Goal: Task Accomplishment & Management: Complete application form

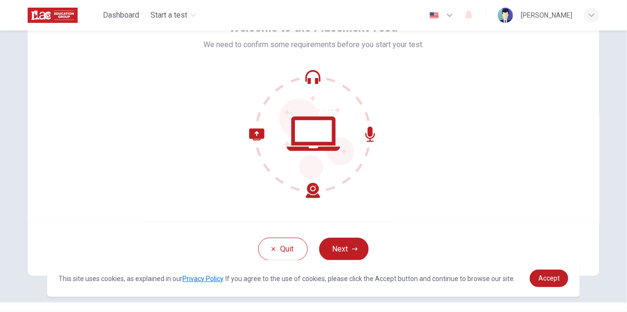
scroll to position [63, 0]
click at [350, 251] on button "Next" at bounding box center [344, 249] width 50 height 23
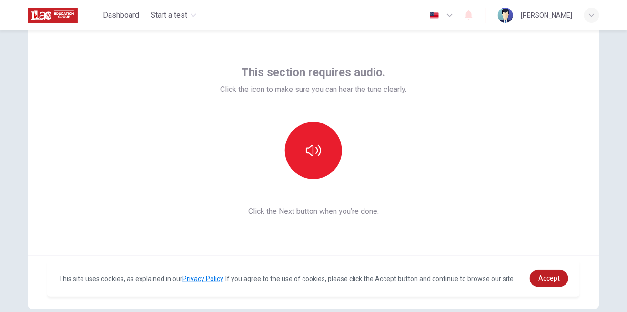
scroll to position [33, 0]
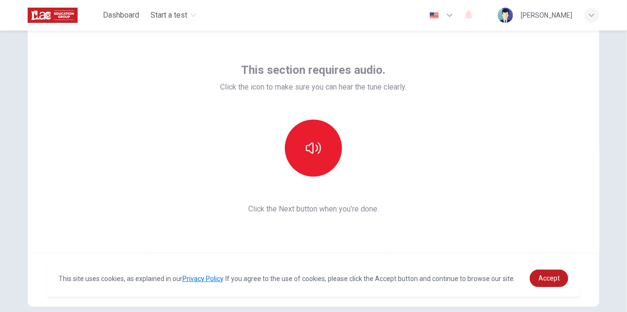
click at [313, 149] on icon "button" at bounding box center [313, 147] width 15 height 11
click at [306, 152] on icon "button" at bounding box center [313, 148] width 15 height 15
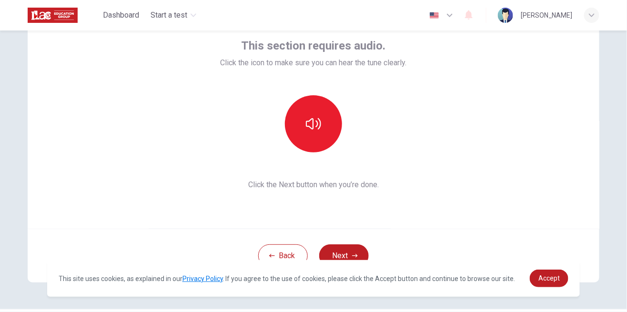
scroll to position [84, 0]
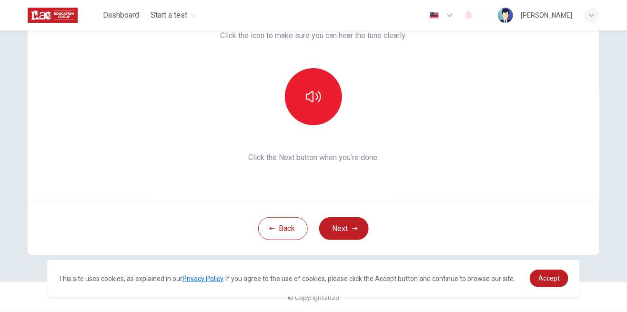
click at [349, 227] on button "Next" at bounding box center [344, 228] width 50 height 23
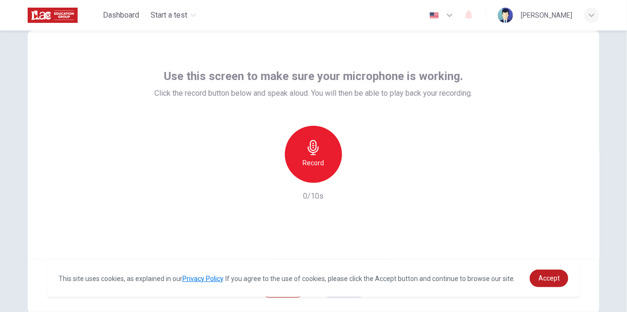
scroll to position [26, 0]
click at [303, 153] on div "Record" at bounding box center [313, 154] width 57 height 57
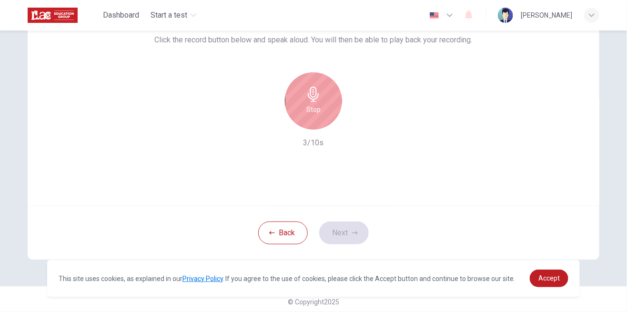
scroll to position [67, 0]
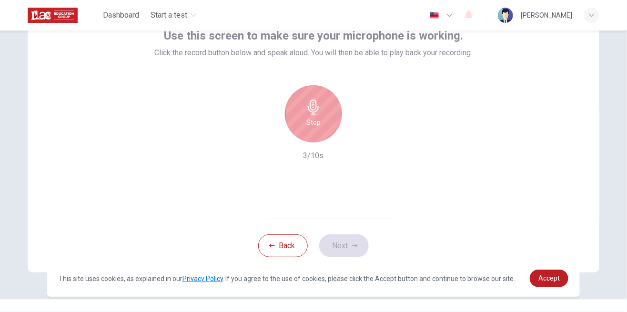
click at [320, 115] on div "Stop" at bounding box center [313, 113] width 57 height 57
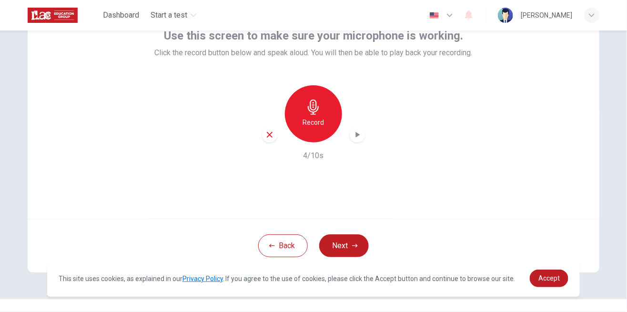
click at [347, 248] on button "Next" at bounding box center [344, 245] width 50 height 23
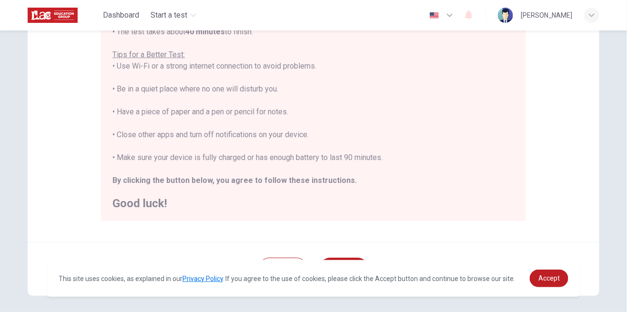
scroll to position [217, 0]
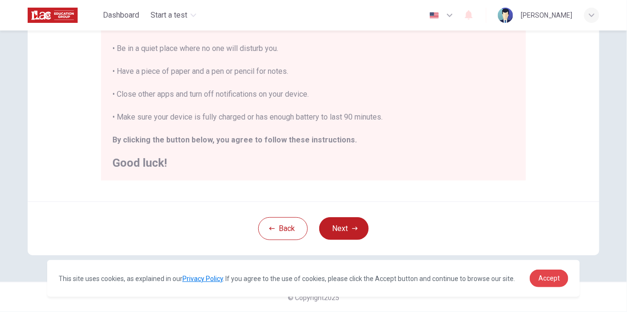
click at [549, 282] on span "Accept" at bounding box center [548, 278] width 21 height 8
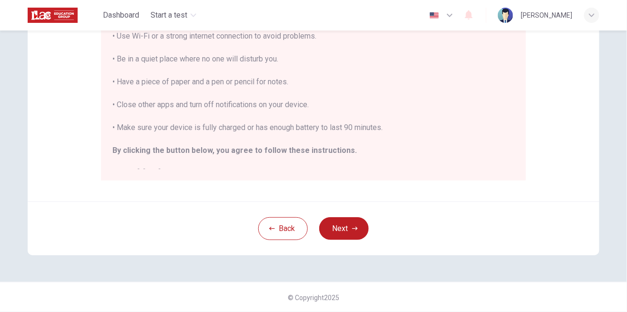
scroll to position [10, 0]
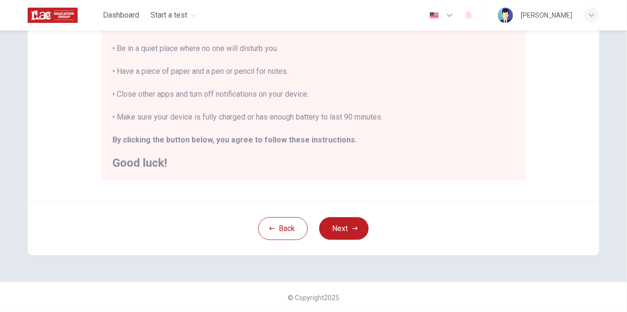
click at [353, 229] on icon "button" at bounding box center [355, 229] width 6 height 6
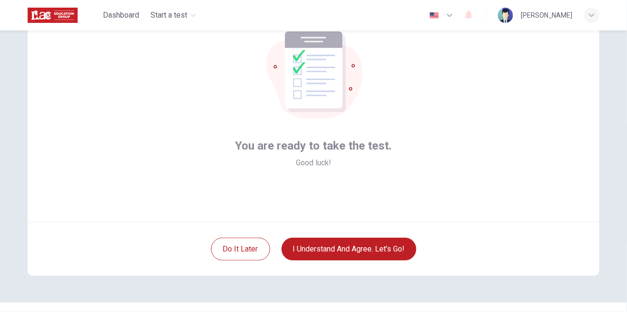
scroll to position [84, 0]
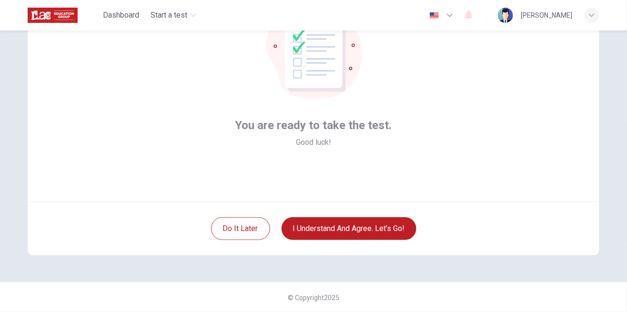
click at [389, 227] on button "I understand and agree. Let’s go!" at bounding box center [349, 228] width 135 height 23
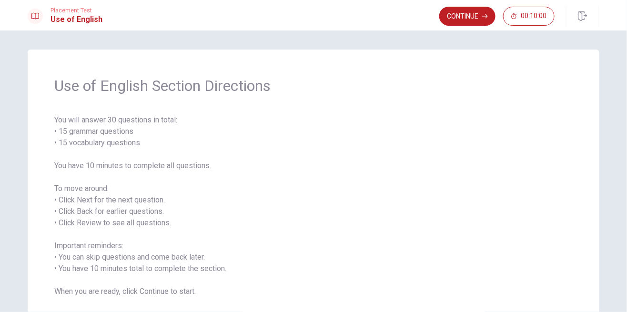
click at [463, 19] on button "Continue" at bounding box center [467, 16] width 56 height 19
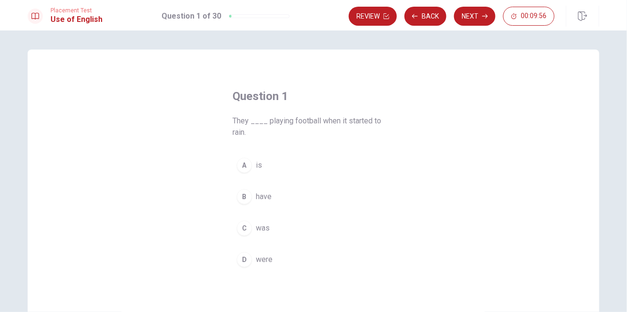
scroll to position [16, 0]
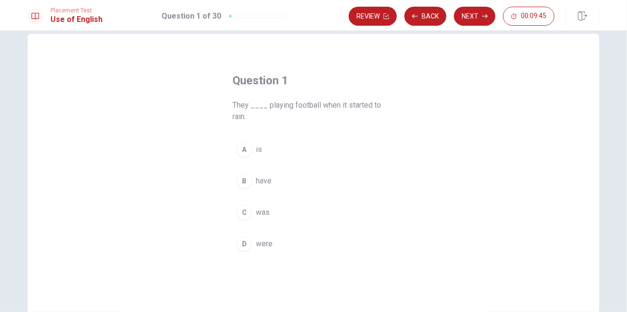
click at [254, 241] on button "D were" at bounding box center [313, 244] width 162 height 24
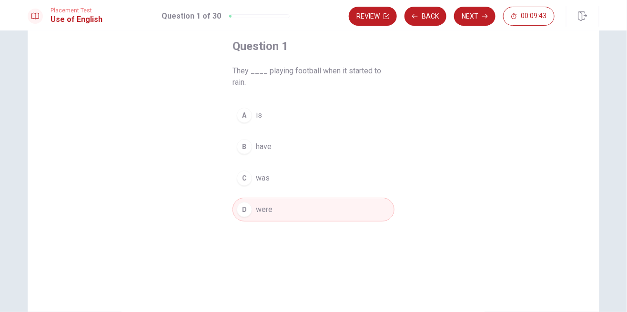
scroll to position [10, 0]
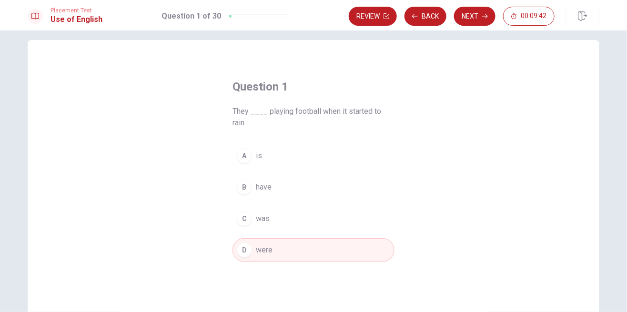
click at [485, 16] on icon "button" at bounding box center [485, 16] width 6 height 4
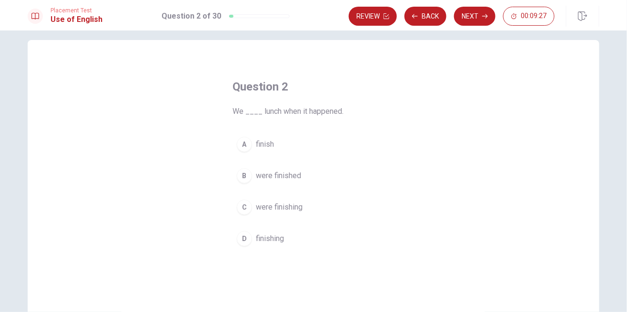
click at [250, 237] on div "D" at bounding box center [244, 238] width 15 height 15
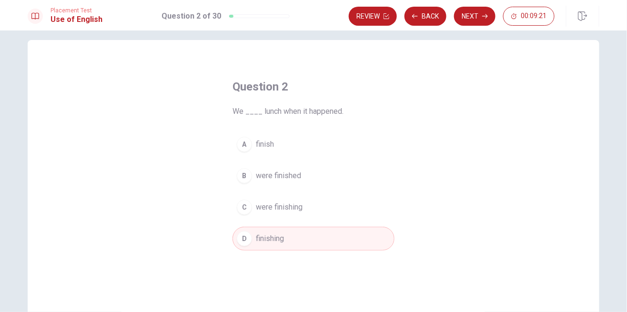
click at [478, 17] on button "Next" at bounding box center [474, 16] width 41 height 19
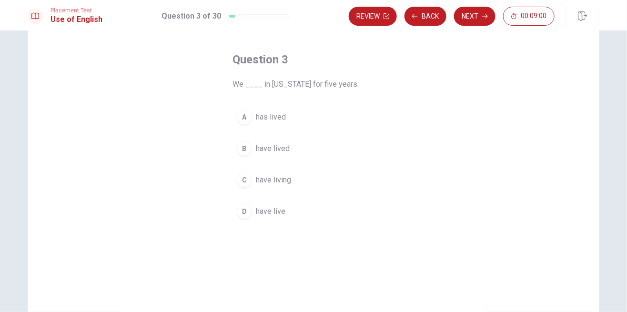
scroll to position [29, 0]
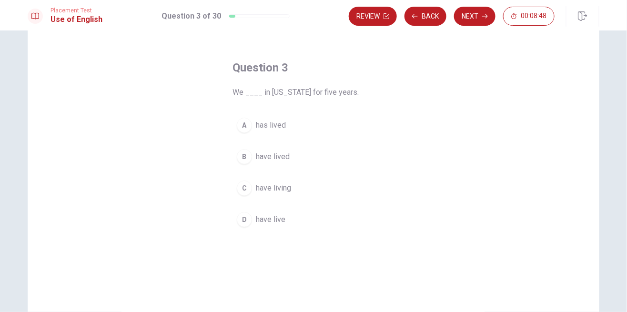
click at [245, 156] on div "B" at bounding box center [244, 156] width 15 height 15
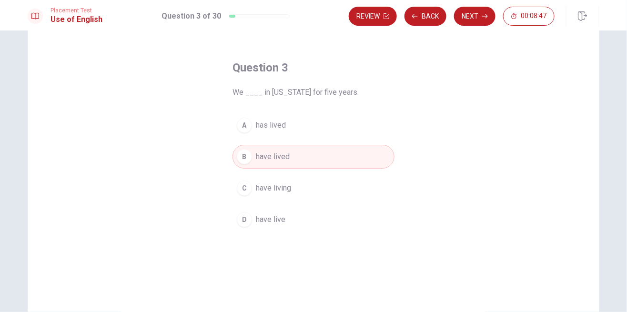
click at [474, 19] on button "Next" at bounding box center [474, 16] width 41 height 19
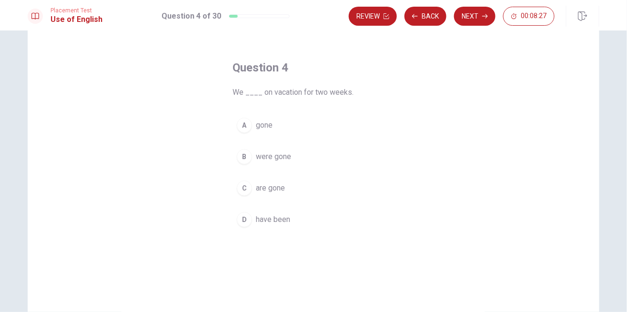
click at [242, 192] on div "C" at bounding box center [244, 188] width 15 height 15
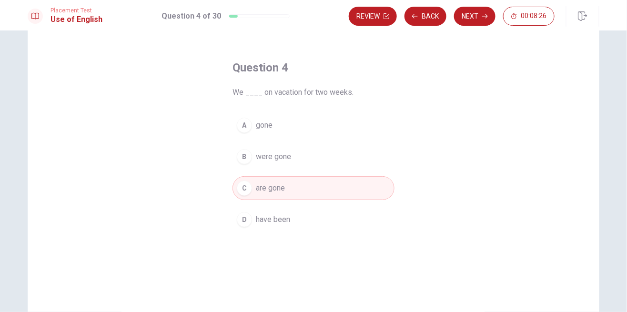
click at [478, 19] on button "Next" at bounding box center [474, 16] width 41 height 19
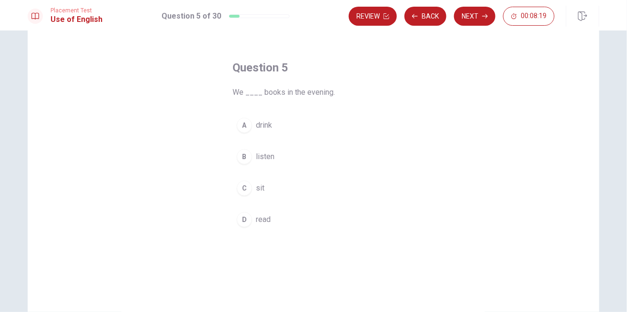
click at [248, 223] on div "D" at bounding box center [244, 219] width 15 height 15
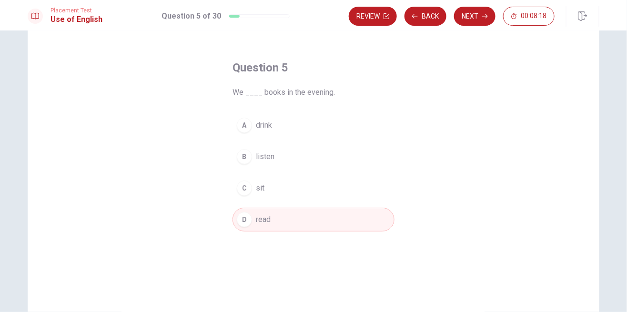
click at [479, 19] on button "Next" at bounding box center [474, 16] width 41 height 19
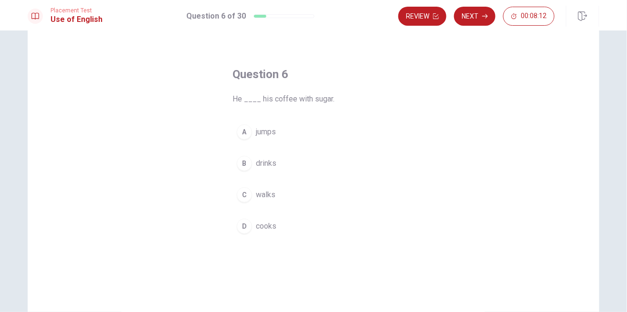
scroll to position [31, 0]
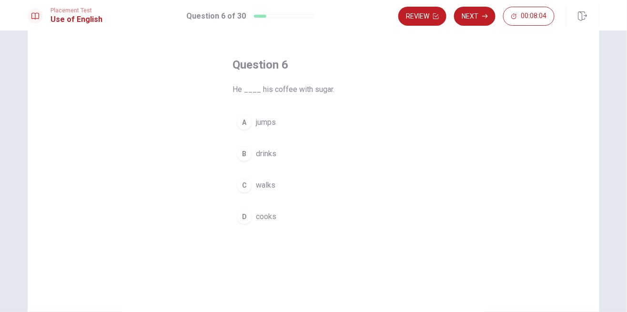
click at [241, 156] on div "B" at bounding box center [244, 153] width 15 height 15
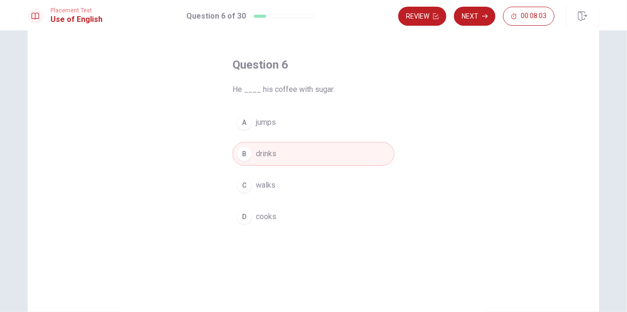
click at [482, 21] on button "Next" at bounding box center [474, 16] width 41 height 19
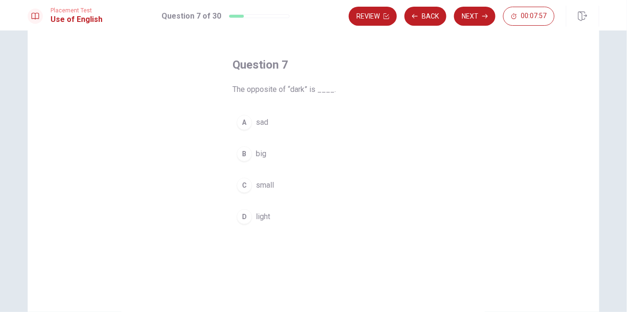
click at [247, 219] on div "D" at bounding box center [244, 216] width 15 height 15
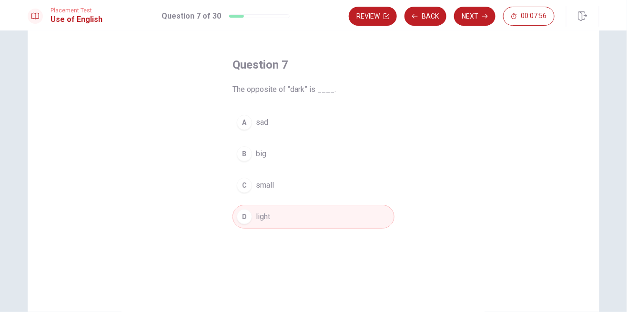
click at [479, 19] on button "Next" at bounding box center [474, 16] width 41 height 19
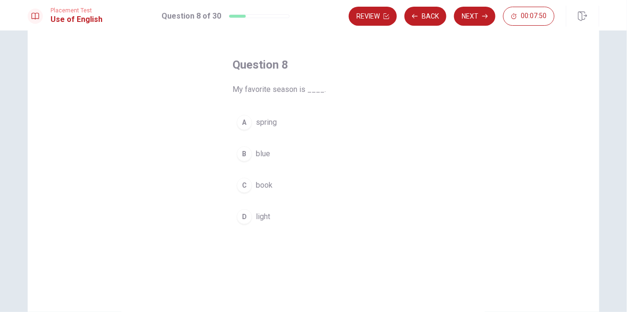
click at [243, 127] on div "A" at bounding box center [244, 122] width 15 height 15
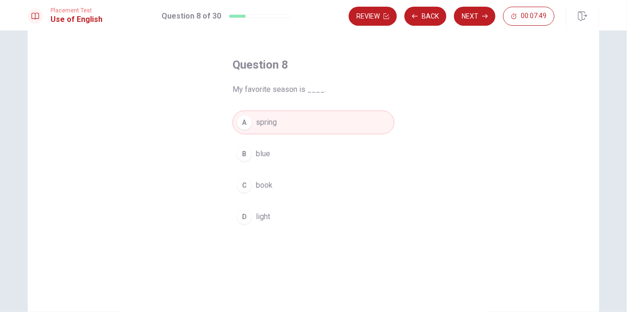
click at [481, 19] on button "Next" at bounding box center [474, 16] width 41 height 19
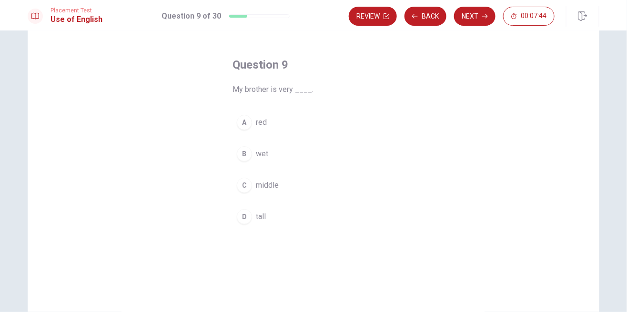
click at [248, 218] on div "D" at bounding box center [244, 216] width 15 height 15
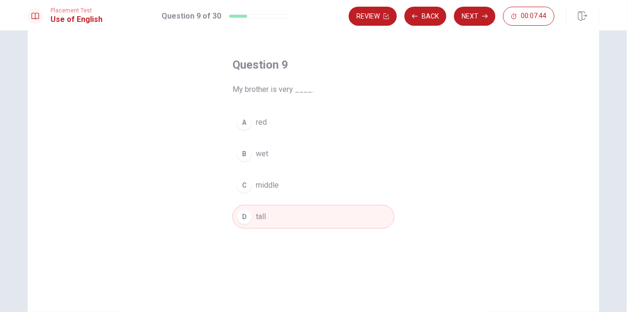
click at [479, 20] on button "Next" at bounding box center [474, 16] width 41 height 19
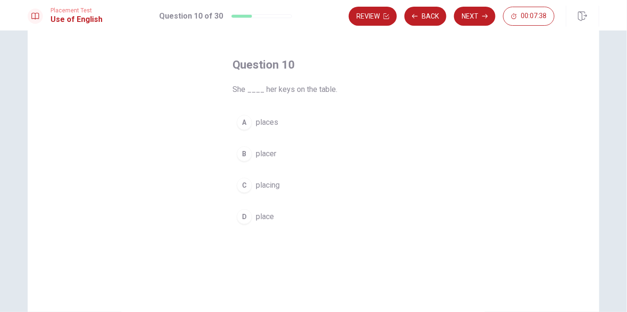
click at [246, 124] on div "A" at bounding box center [244, 122] width 15 height 15
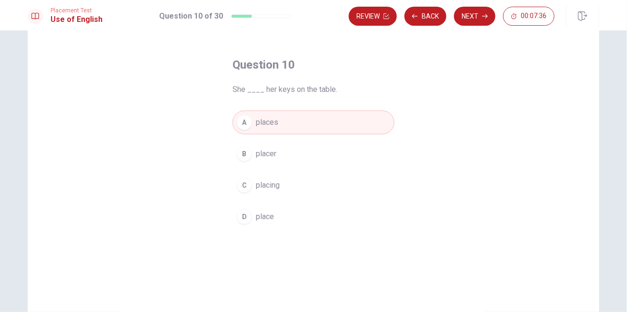
click at [477, 17] on button "Next" at bounding box center [474, 16] width 41 height 19
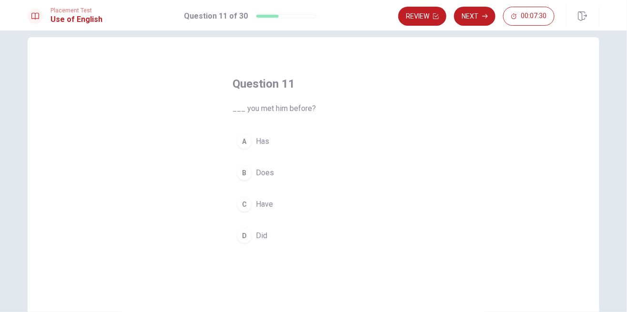
scroll to position [25, 0]
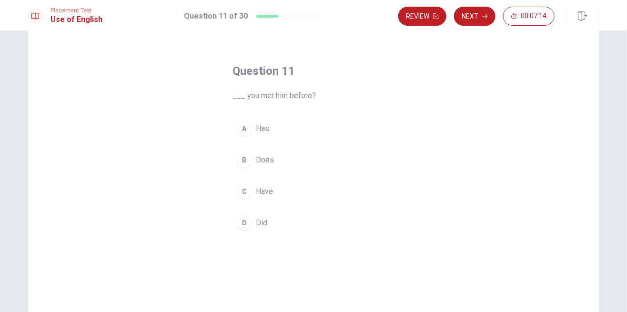
click at [242, 222] on div "D" at bounding box center [244, 222] width 15 height 15
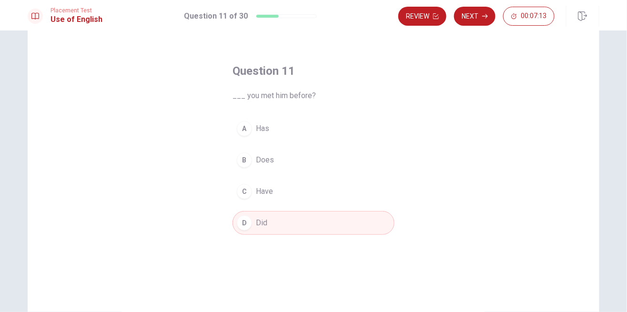
click at [486, 19] on button "Next" at bounding box center [474, 16] width 41 height 19
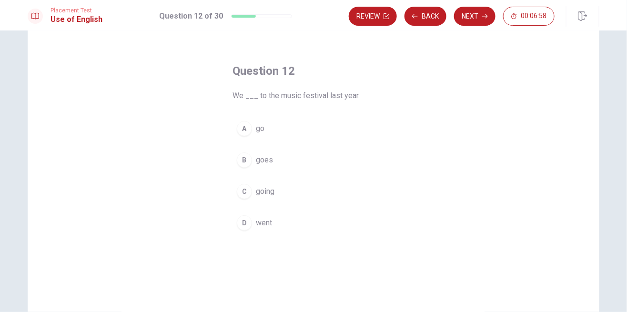
click at [249, 227] on div "D" at bounding box center [244, 222] width 15 height 15
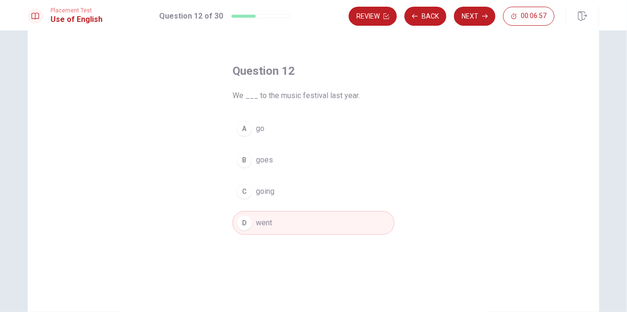
click at [486, 21] on button "Next" at bounding box center [474, 16] width 41 height 19
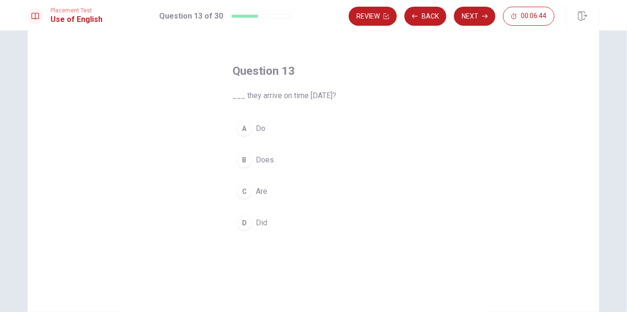
click at [249, 192] on div "C" at bounding box center [244, 191] width 15 height 15
click at [480, 15] on button "Next" at bounding box center [474, 16] width 41 height 19
click at [250, 162] on div "B" at bounding box center [244, 159] width 15 height 15
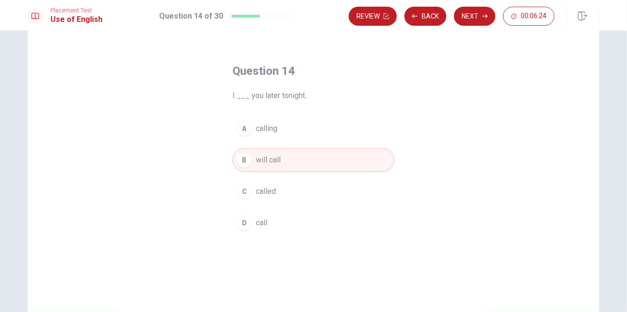
click at [479, 19] on button "Next" at bounding box center [474, 16] width 41 height 19
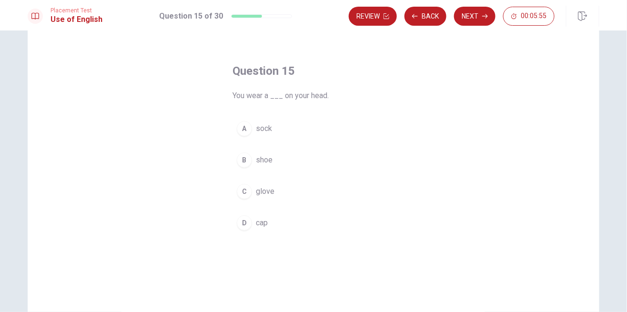
click at [245, 222] on div "D" at bounding box center [244, 222] width 15 height 15
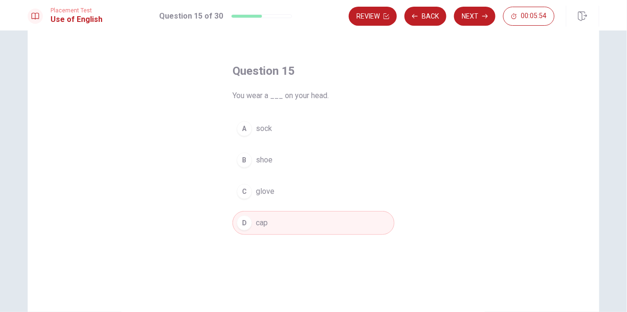
click at [467, 19] on button "Next" at bounding box center [474, 16] width 41 height 19
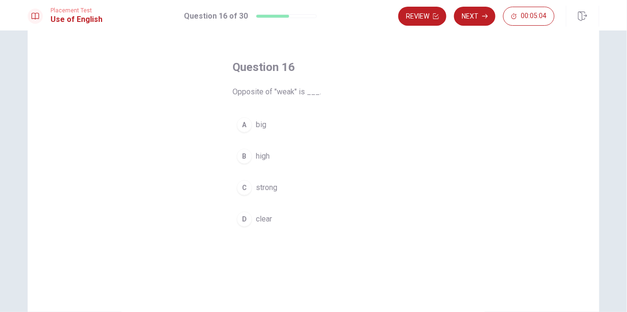
scroll to position [29, 0]
click at [249, 159] on div "B" at bounding box center [244, 156] width 15 height 15
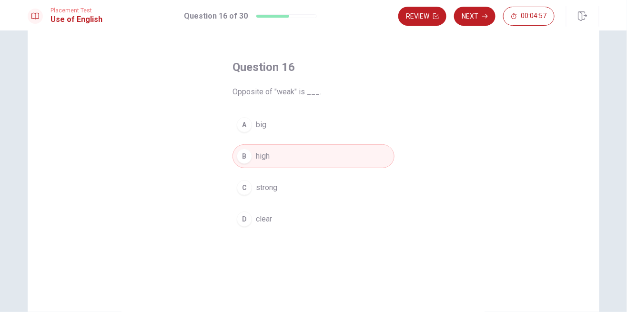
click at [484, 21] on button "Next" at bounding box center [474, 16] width 41 height 19
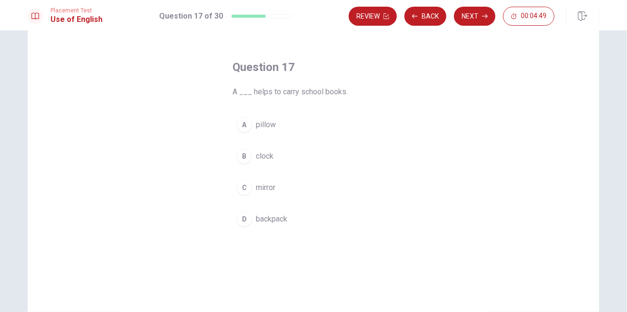
click at [245, 220] on div "D" at bounding box center [244, 218] width 15 height 15
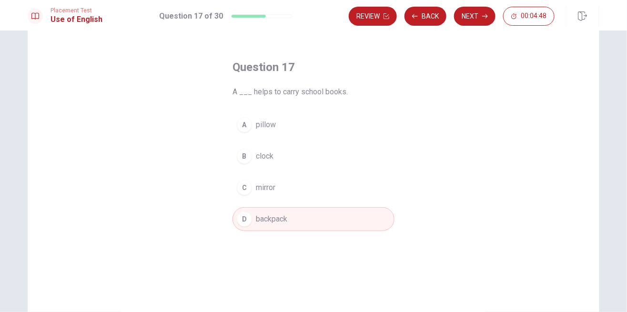
click at [472, 23] on button "Next" at bounding box center [474, 16] width 41 height 19
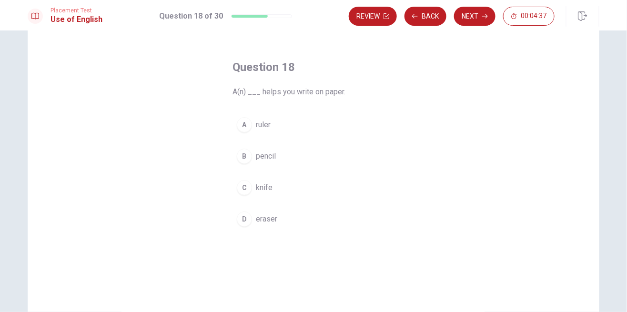
click at [276, 155] on button "B pencil" at bounding box center [313, 156] width 162 height 24
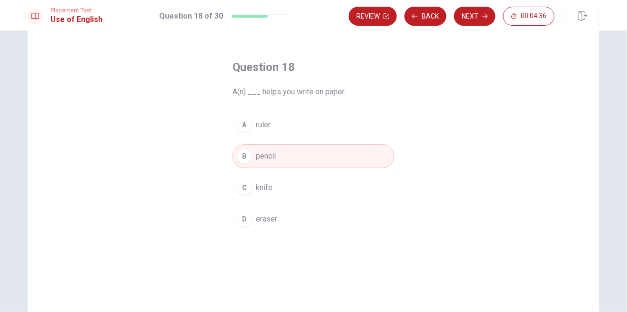
click at [480, 16] on button "Next" at bounding box center [474, 16] width 41 height 19
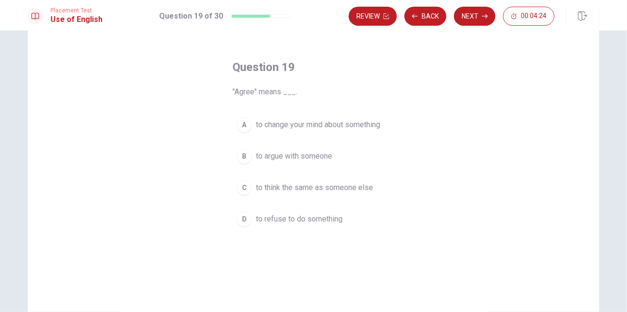
click at [305, 160] on span "to argue with someone" at bounding box center [294, 156] width 76 height 11
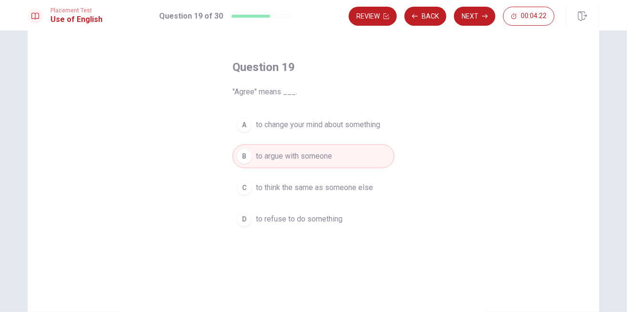
click at [481, 19] on button "Next" at bounding box center [474, 16] width 41 height 19
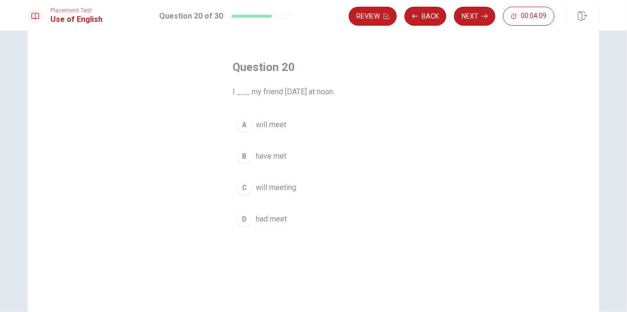
click at [295, 131] on button "A will meet" at bounding box center [313, 125] width 162 height 24
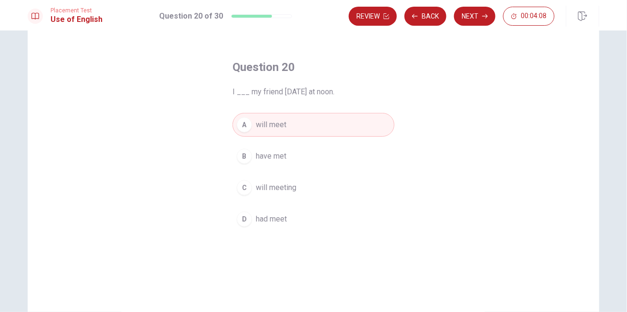
click at [474, 21] on button "Next" at bounding box center [474, 16] width 41 height 19
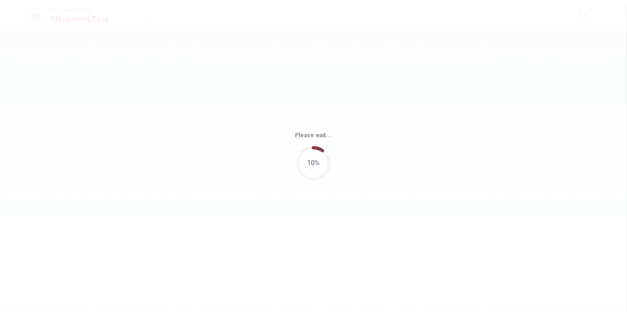
scroll to position [0, 0]
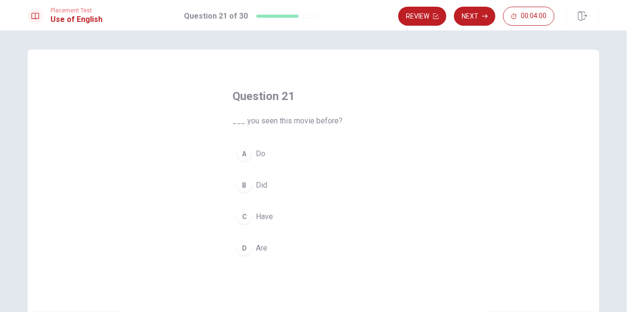
click at [254, 152] on button "A Do" at bounding box center [313, 154] width 162 height 24
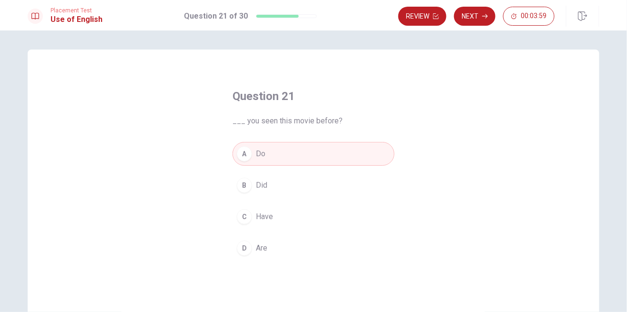
click at [475, 19] on button "Next" at bounding box center [474, 16] width 41 height 19
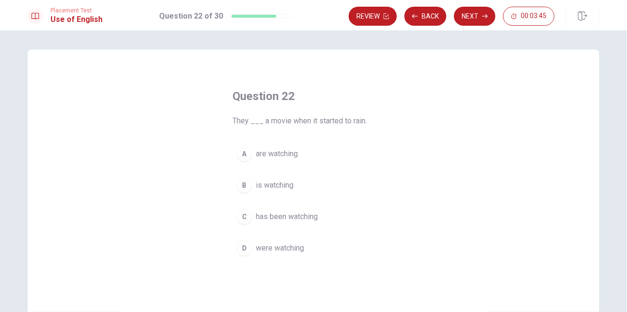
click at [305, 160] on button "A are watching" at bounding box center [313, 154] width 162 height 24
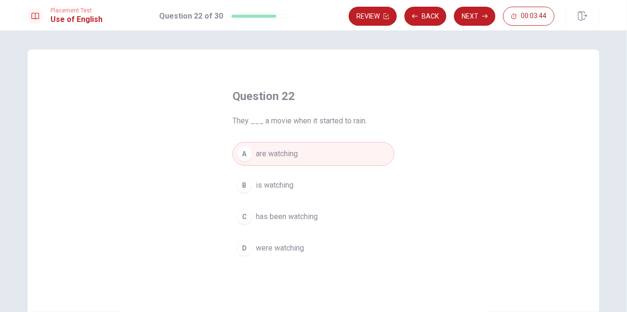
click at [476, 23] on button "Next" at bounding box center [474, 16] width 41 height 19
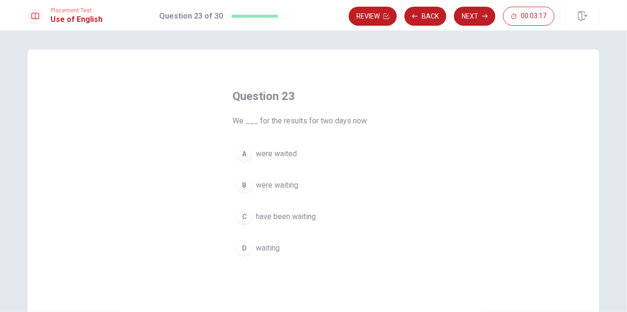
click at [329, 217] on button "C have been waiting" at bounding box center [313, 217] width 162 height 24
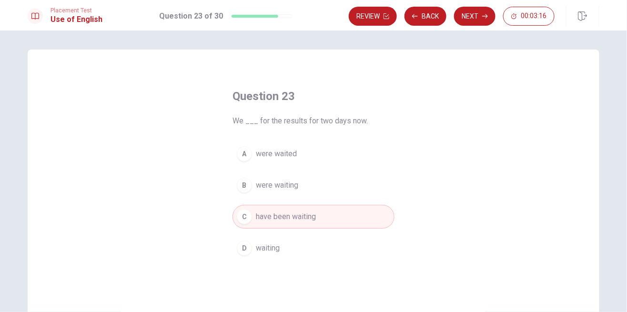
click at [470, 20] on button "Next" at bounding box center [474, 16] width 41 height 19
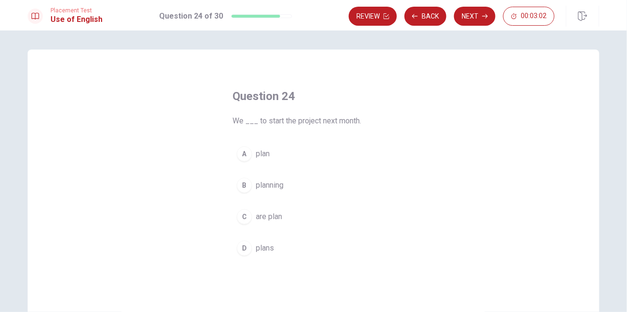
click at [293, 184] on button "B planning" at bounding box center [313, 185] width 162 height 24
click at [294, 157] on button "A plan" at bounding box center [313, 154] width 162 height 24
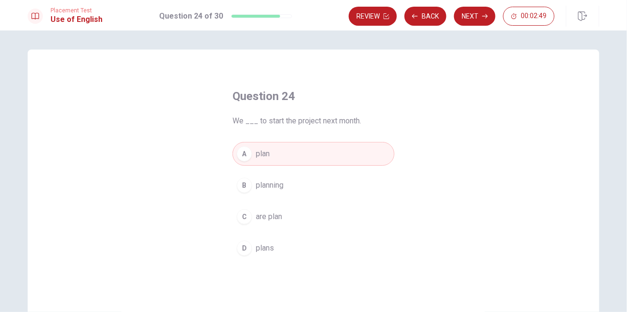
click at [309, 182] on button "B planning" at bounding box center [313, 185] width 162 height 24
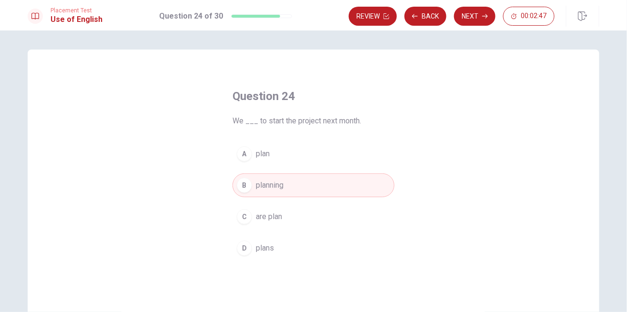
click at [473, 14] on button "Next" at bounding box center [474, 16] width 41 height 19
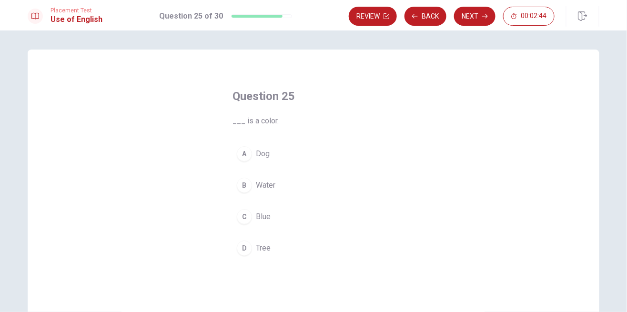
click at [273, 222] on button "C Blue" at bounding box center [313, 217] width 162 height 24
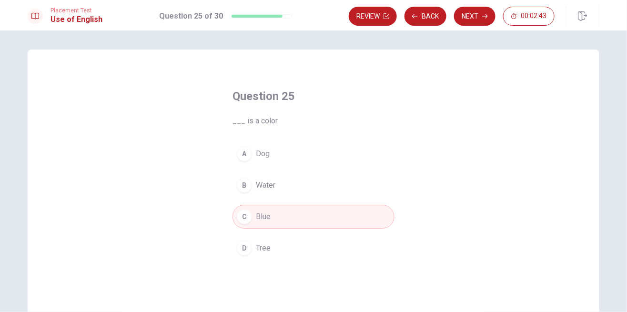
click at [472, 22] on button "Next" at bounding box center [474, 16] width 41 height 19
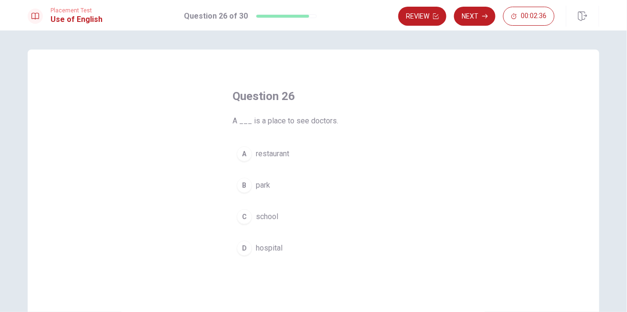
click at [276, 249] on span "hospital" at bounding box center [269, 247] width 27 height 11
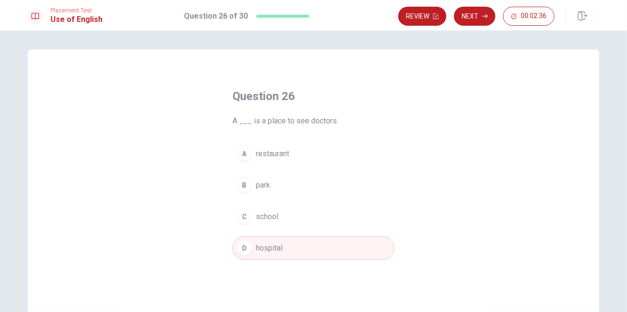
click at [473, 24] on button "Next" at bounding box center [474, 16] width 41 height 19
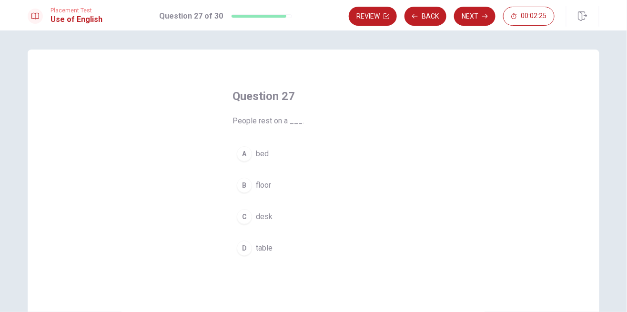
click at [283, 217] on button "C desk" at bounding box center [313, 217] width 162 height 24
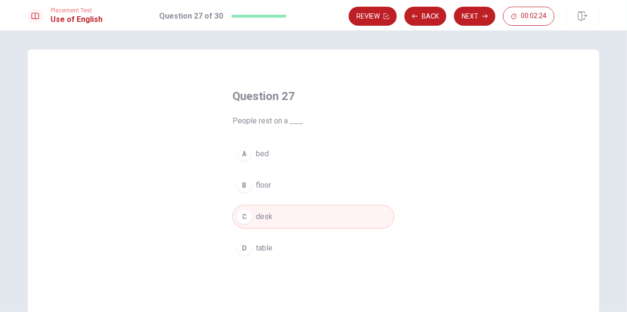
click at [294, 225] on button "C desk" at bounding box center [313, 217] width 162 height 24
click at [279, 248] on button "D table" at bounding box center [313, 248] width 162 height 24
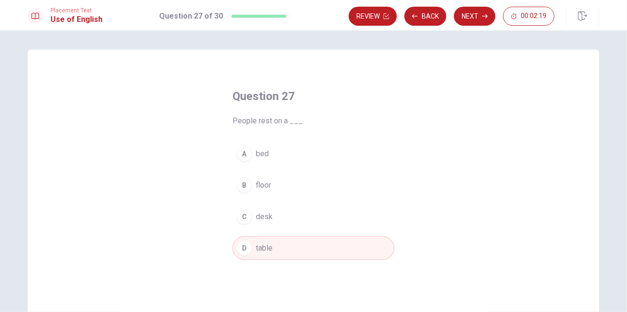
click at [464, 27] on div "Placement Test Use of English Question 27 of 30 Review Back Next 00:02:19" at bounding box center [313, 15] width 627 height 30
click at [471, 22] on button "Next" at bounding box center [474, 16] width 41 height 19
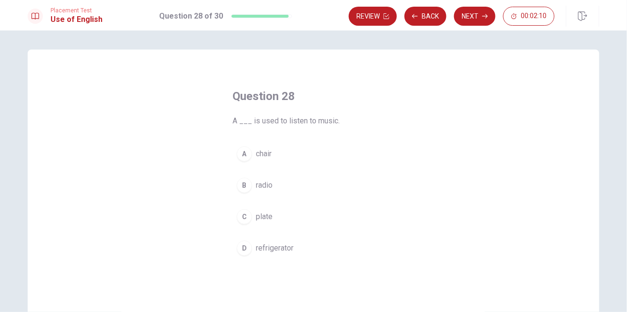
click at [283, 192] on button "B radio" at bounding box center [313, 185] width 162 height 24
click at [477, 18] on button "Next" at bounding box center [474, 16] width 41 height 19
click at [267, 223] on button "C leg" at bounding box center [313, 217] width 162 height 24
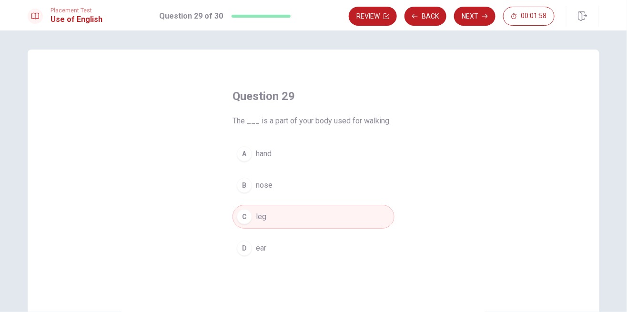
click at [470, 22] on button "Next" at bounding box center [474, 16] width 41 height 19
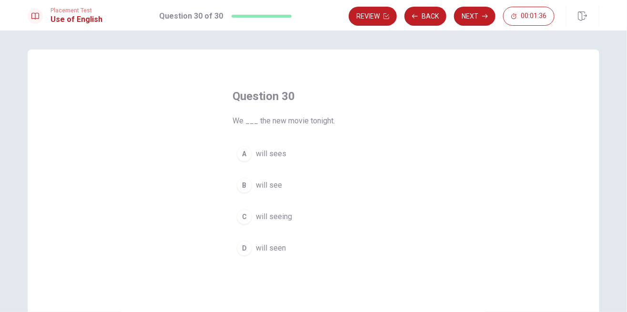
click at [282, 242] on span "will seen" at bounding box center [271, 247] width 30 height 11
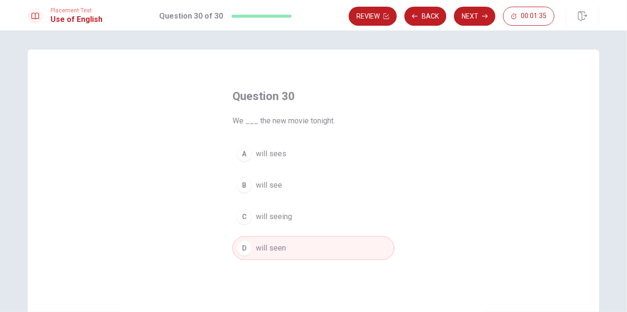
click at [471, 22] on button "Next" at bounding box center [474, 16] width 41 height 19
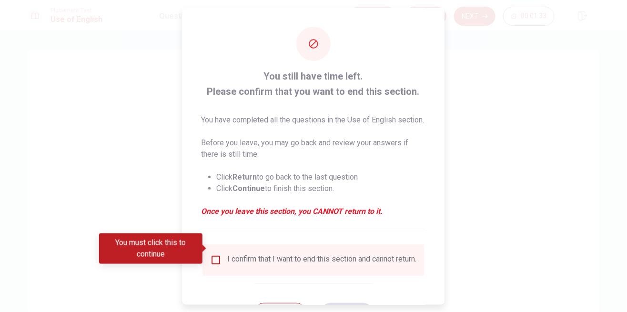
click at [222, 254] on div "I confirm that I want to end this section and cannot return." at bounding box center [314, 259] width 206 height 11
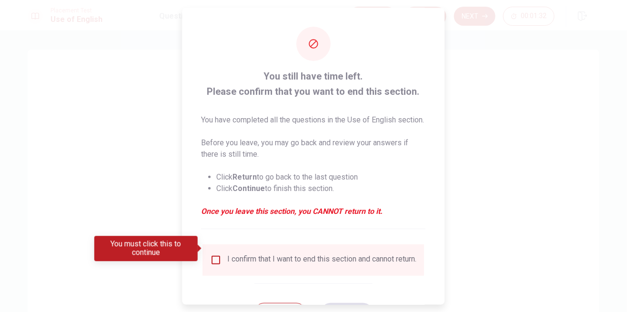
click at [216, 254] on input "You must click this to continue" at bounding box center [216, 259] width 11 height 11
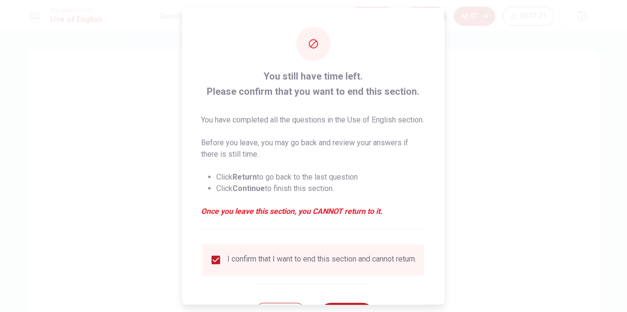
scroll to position [9, 0]
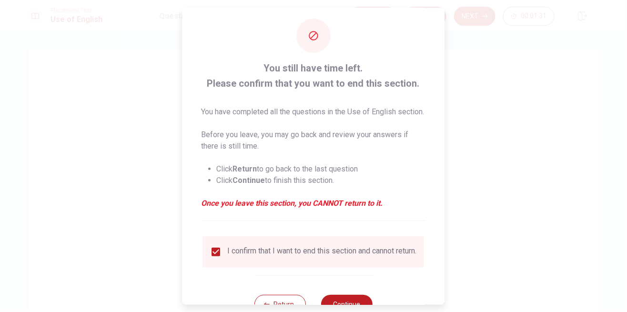
click at [348, 300] on button "Continue" at bounding box center [346, 303] width 51 height 19
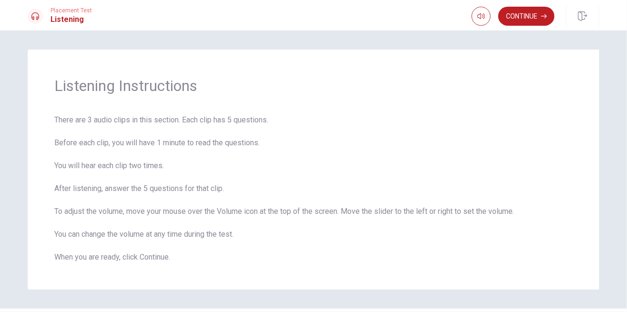
scroll to position [27, 0]
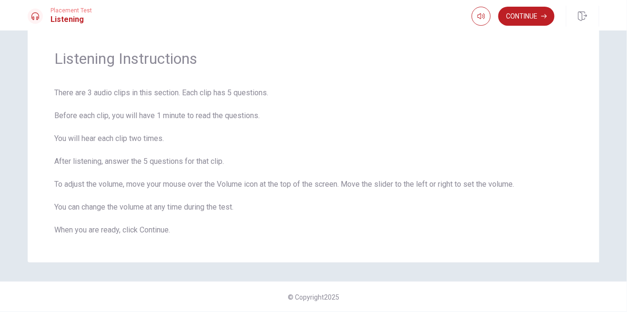
click at [532, 16] on button "Continue" at bounding box center [526, 16] width 56 height 19
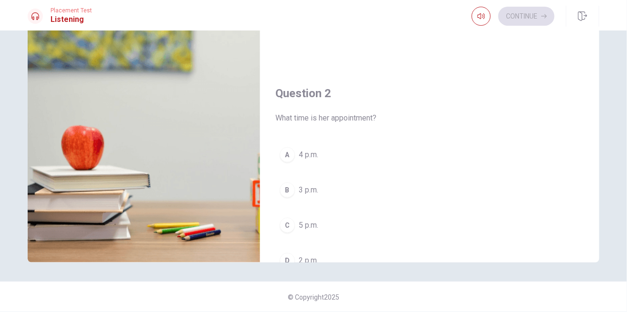
scroll to position [0, 0]
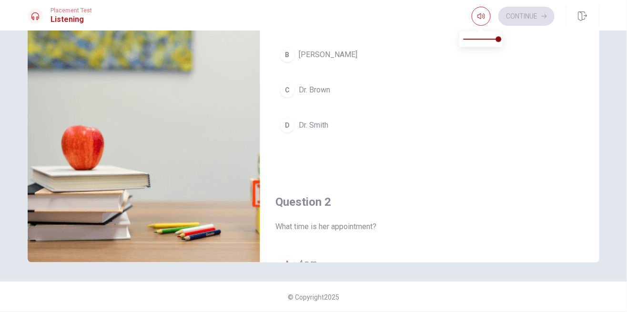
click at [481, 21] on button "button" at bounding box center [481, 16] width 19 height 19
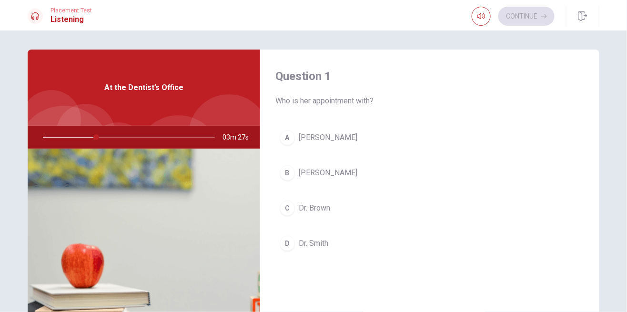
click at [288, 171] on div "B" at bounding box center [287, 172] width 15 height 15
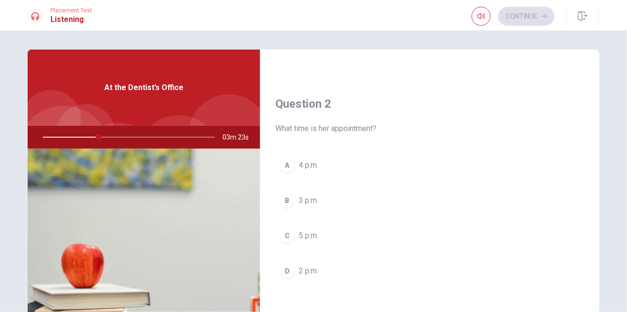
scroll to position [215, 0]
click at [293, 199] on div "B" at bounding box center [287, 201] width 15 height 15
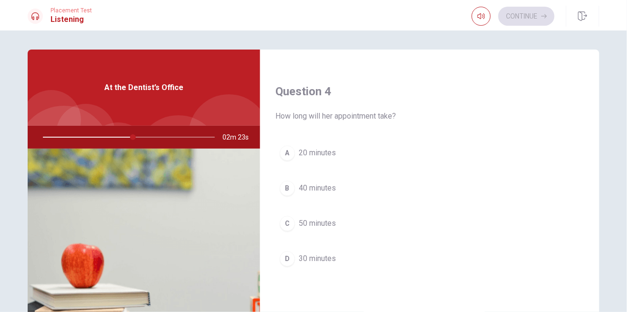
scroll to position [715, 0]
click at [290, 255] on div "D" at bounding box center [287, 259] width 15 height 15
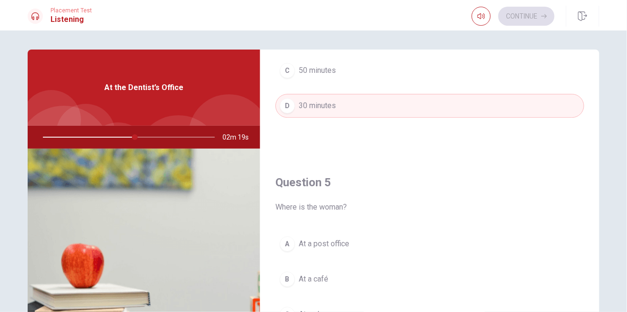
scroll to position [880, 0]
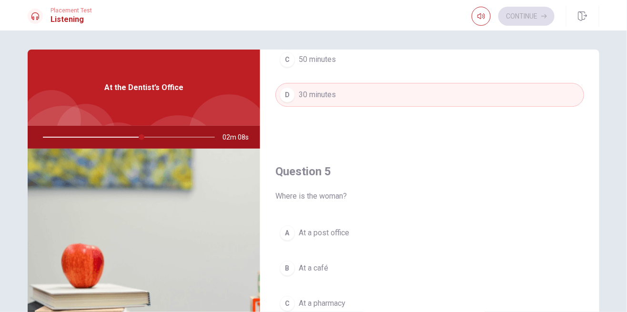
click at [362, 292] on button "C At a pharmacy" at bounding box center [429, 304] width 309 height 24
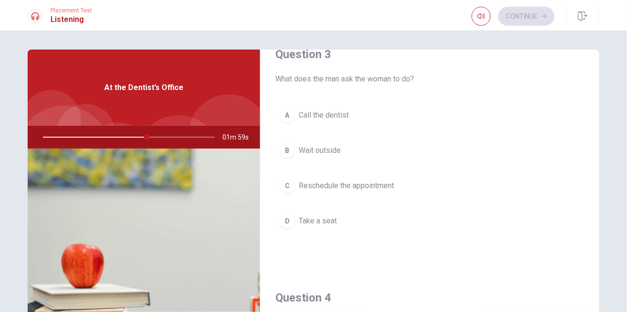
scroll to position [515, 0]
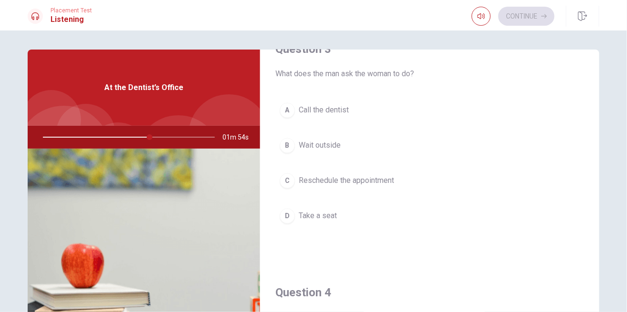
click at [381, 153] on button "B Wait outside" at bounding box center [429, 146] width 309 height 24
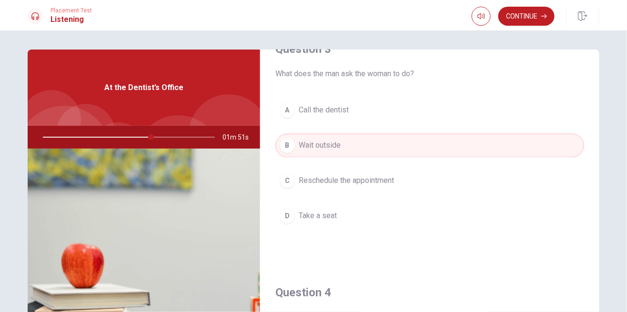
scroll to position [1, 0]
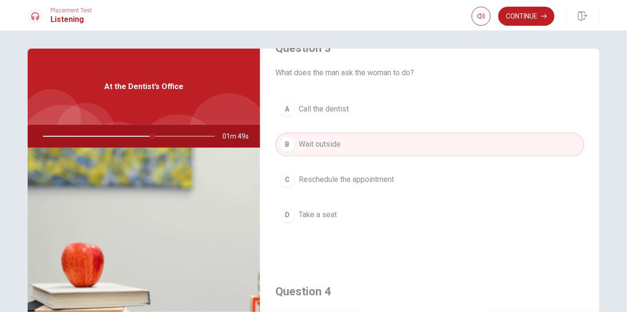
click at [533, 21] on button "Continue" at bounding box center [526, 16] width 56 height 19
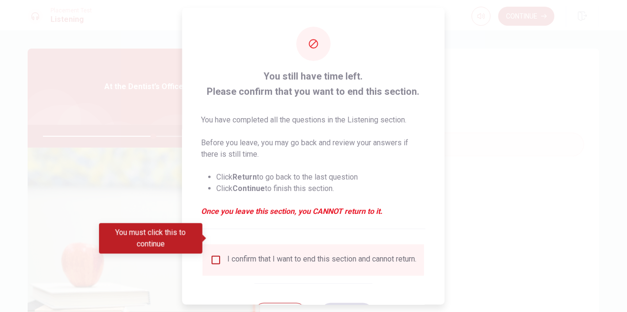
click at [215, 254] on input "You must click this to continue" at bounding box center [216, 259] width 11 height 11
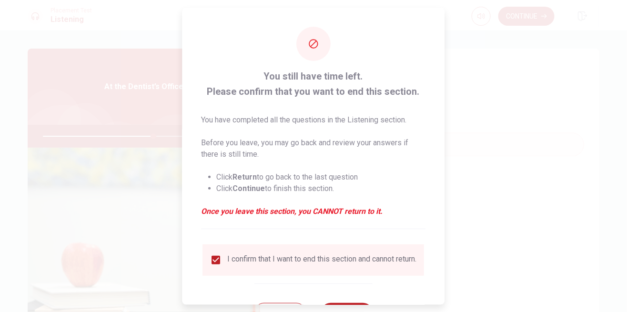
click at [354, 303] on button "Continue" at bounding box center [346, 312] width 51 height 19
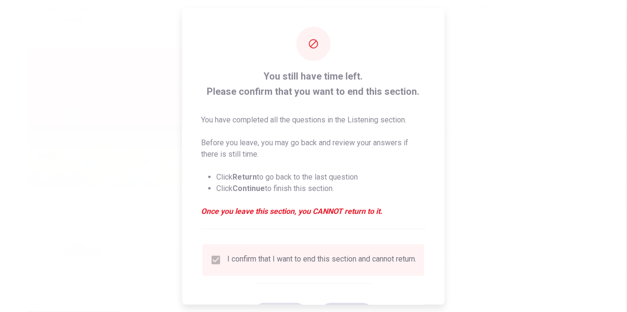
type input "65"
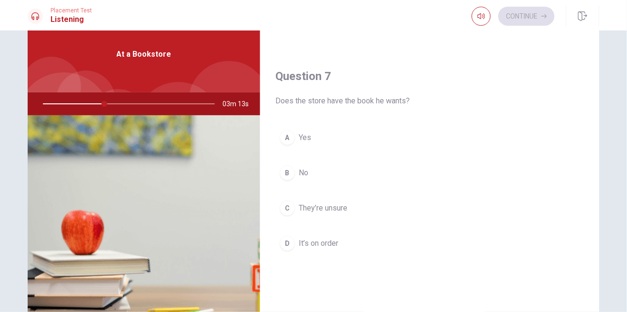
scroll to position [210, 0]
click at [350, 130] on button "A Yes" at bounding box center [429, 138] width 309 height 24
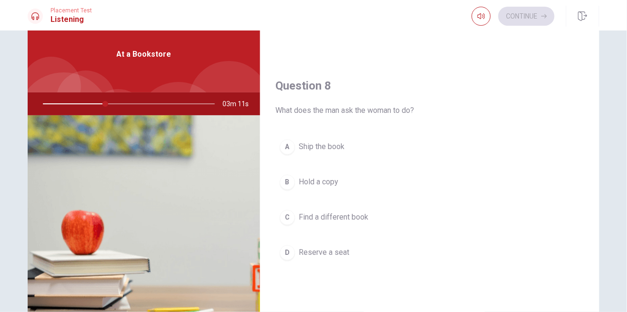
scroll to position [445, 0]
click at [355, 145] on button "A Ship the book" at bounding box center [429, 147] width 309 height 24
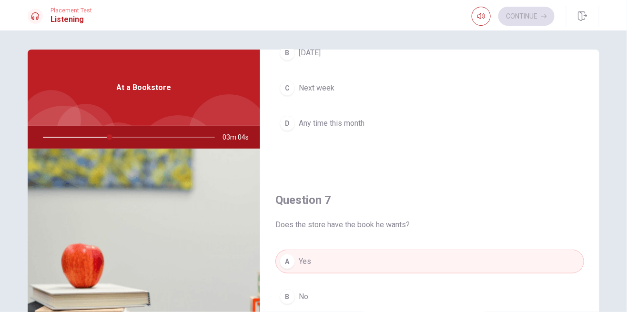
scroll to position [0, 0]
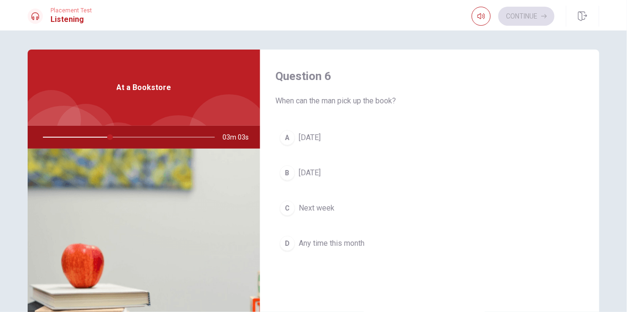
click at [357, 242] on span "Any time this month" at bounding box center [332, 243] width 66 height 11
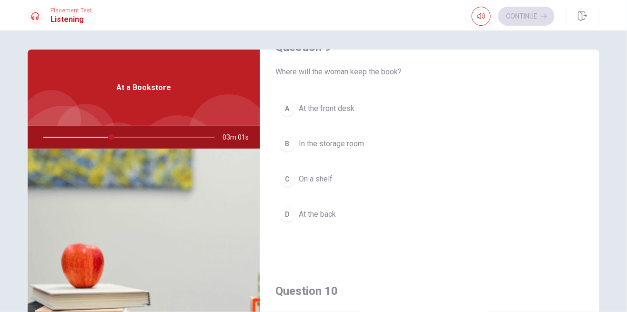
scroll to position [761, 0]
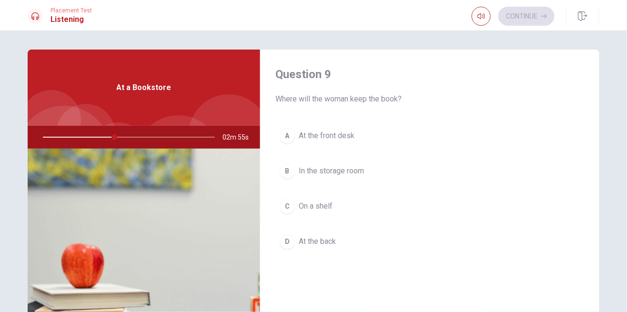
click at [369, 129] on button "A At the front desk" at bounding box center [429, 136] width 309 height 24
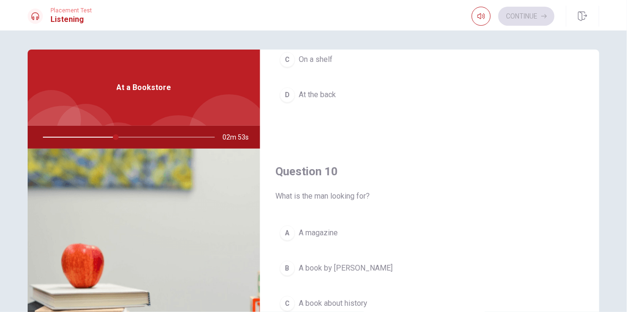
scroll to position [879, 0]
click at [382, 260] on button "B A book by [PERSON_NAME]" at bounding box center [429, 269] width 309 height 24
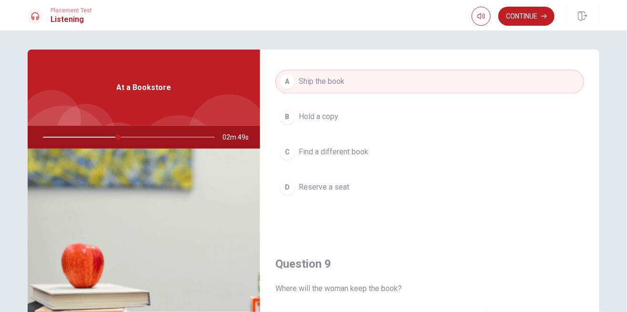
scroll to position [544, 0]
click at [526, 22] on button "Continue" at bounding box center [526, 16] width 56 height 19
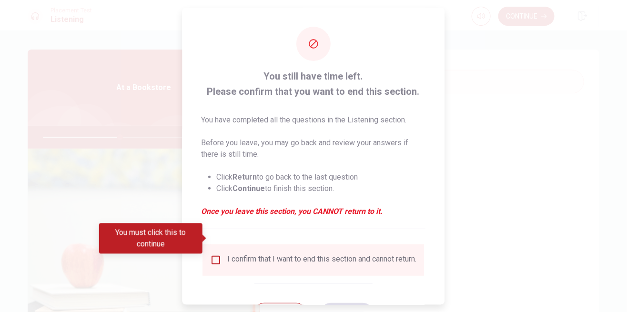
click at [218, 254] on input "You must click this to continue" at bounding box center [216, 259] width 11 height 11
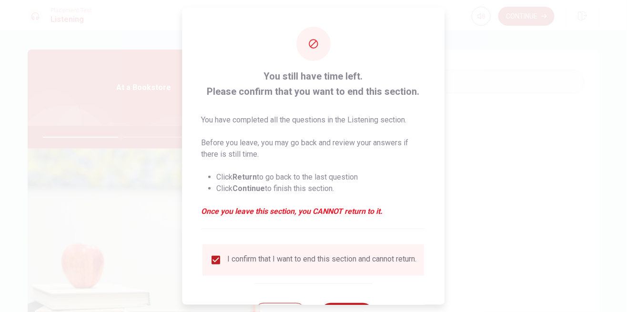
click at [352, 303] on button "Continue" at bounding box center [346, 312] width 51 height 19
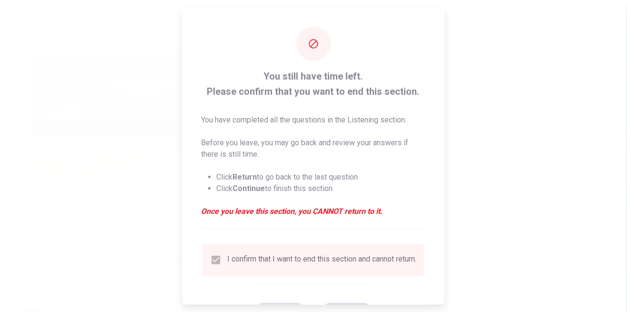
type input "46"
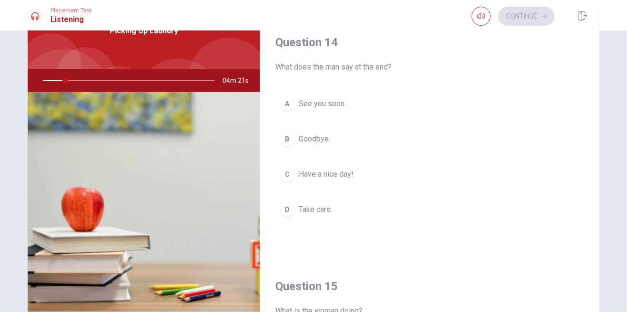
scroll to position [880, 0]
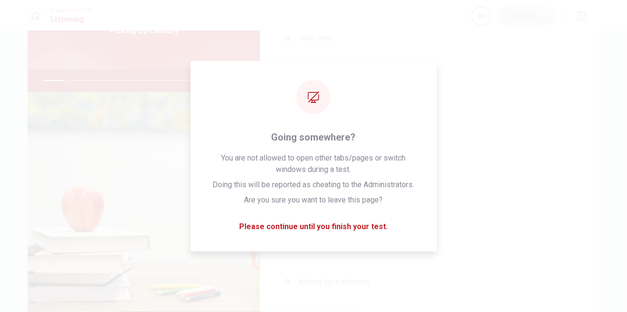
click at [351, 254] on div "A Dropping off her laundry B Picking up her laundry C Making a reservation D As…" at bounding box center [429, 238] width 309 height 149
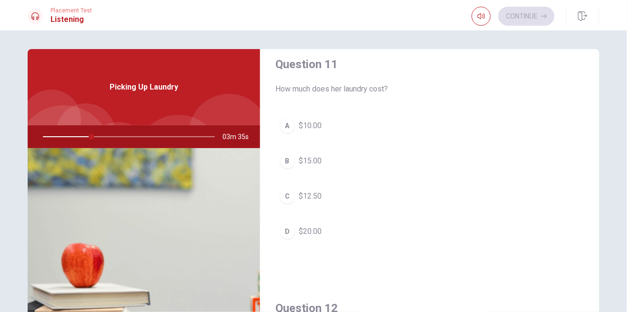
scroll to position [11, 0]
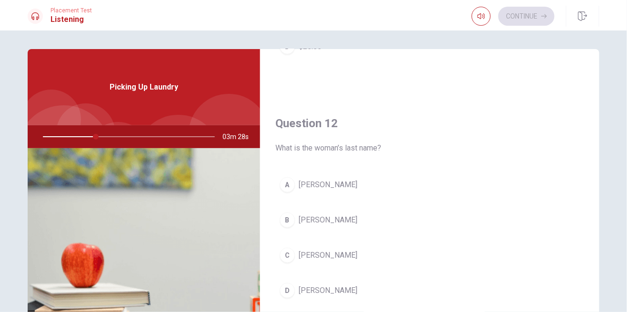
click at [326, 250] on span "[PERSON_NAME]" at bounding box center [328, 255] width 59 height 11
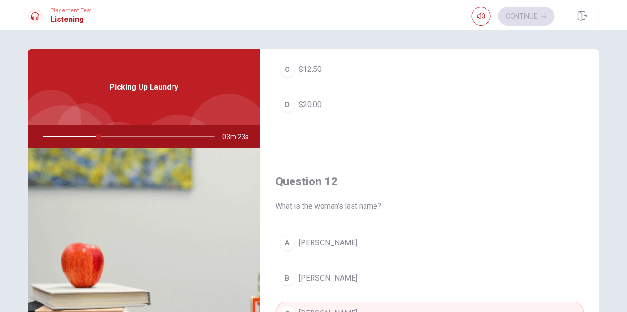
scroll to position [0, 0]
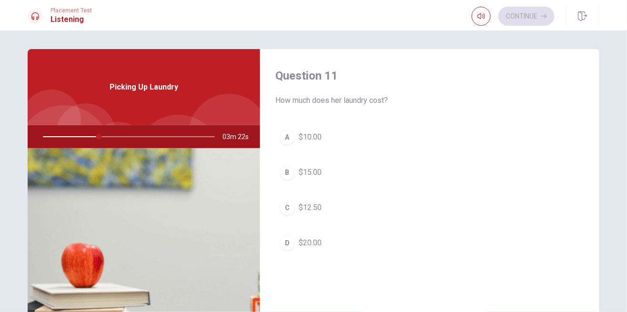
click at [344, 171] on button "B $15.00" at bounding box center [429, 173] width 309 height 24
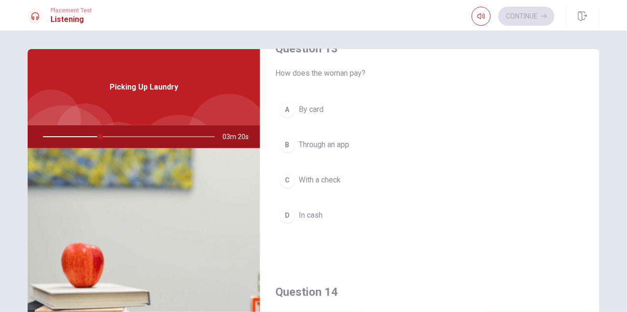
scroll to position [519, 0]
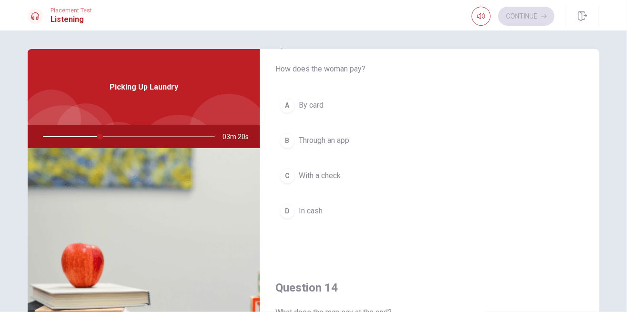
click at [357, 103] on button "A By card" at bounding box center [429, 106] width 309 height 24
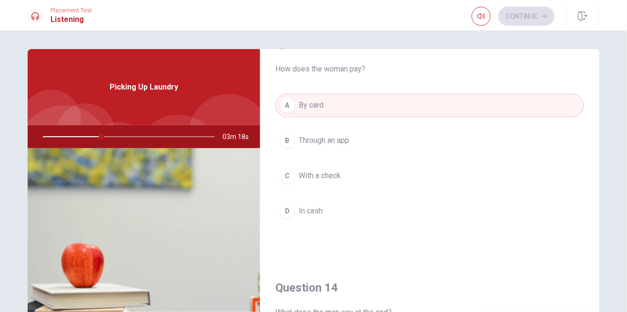
click at [362, 207] on button "D In cash" at bounding box center [429, 212] width 309 height 24
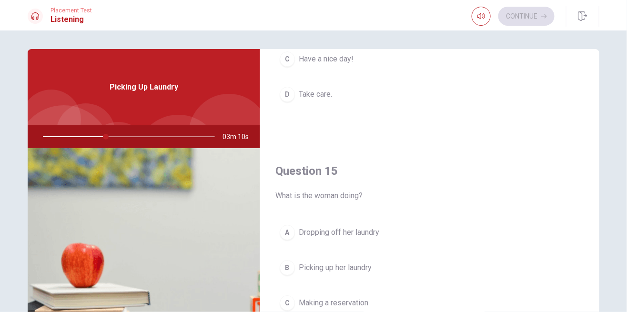
scroll to position [879, 0]
click at [372, 265] on span "Picking up her laundry" at bounding box center [335, 268] width 73 height 11
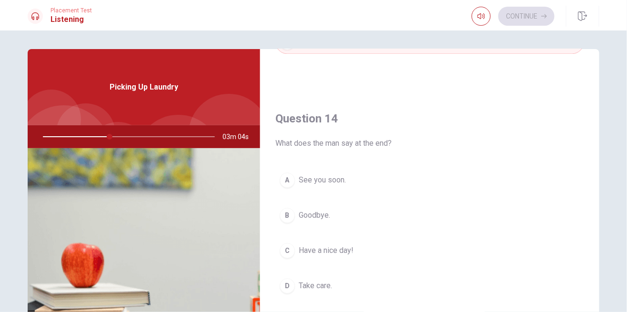
scroll to position [702, 0]
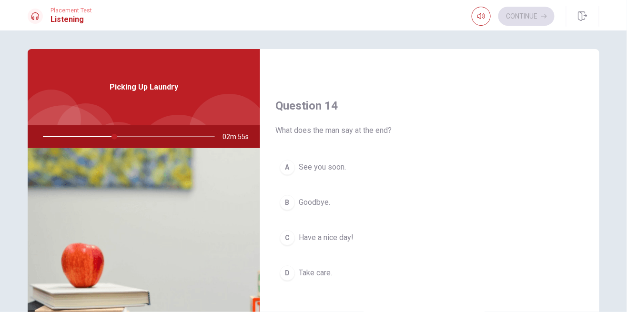
click at [360, 226] on button "C Have a nice day!" at bounding box center [429, 238] width 309 height 24
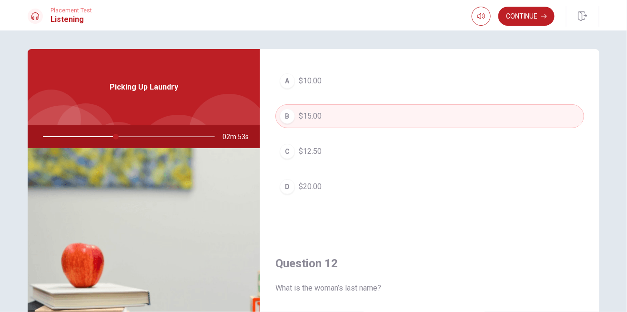
scroll to position [54, 0]
click at [523, 22] on button "Continue" at bounding box center [526, 16] width 56 height 19
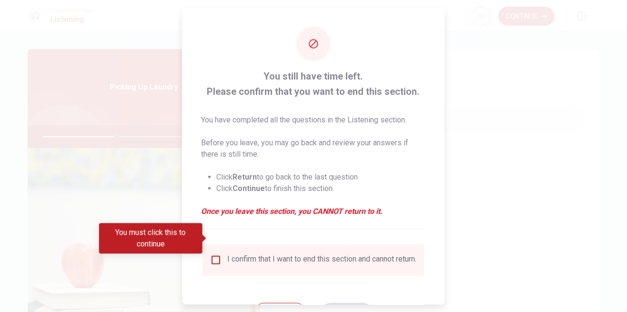
click at [220, 254] on input "You must click this to continue" at bounding box center [216, 259] width 11 height 11
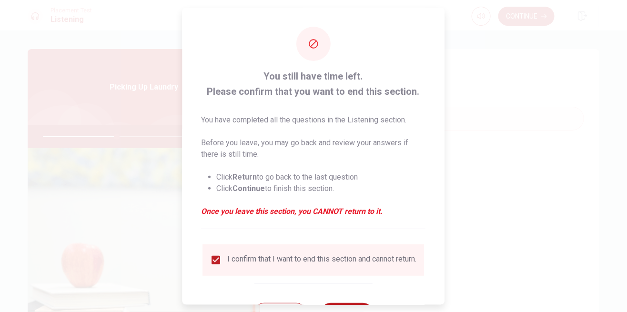
click at [348, 303] on button "Continue" at bounding box center [346, 312] width 51 height 19
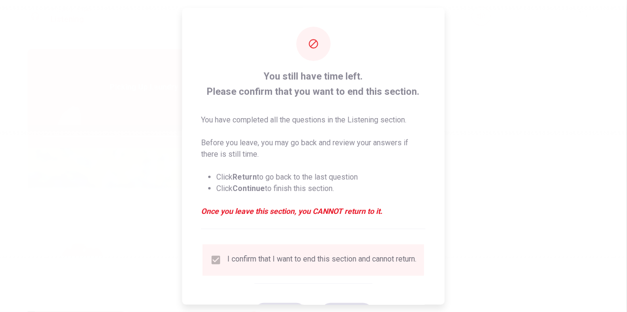
type input "44"
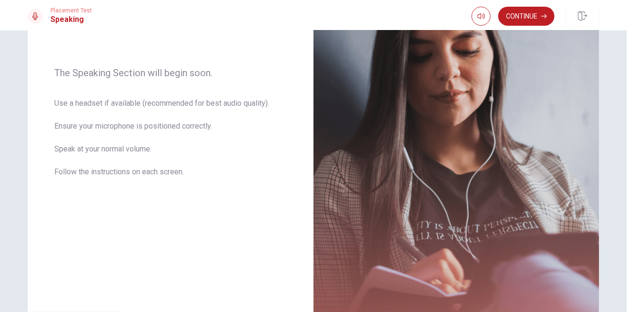
scroll to position [112, 0]
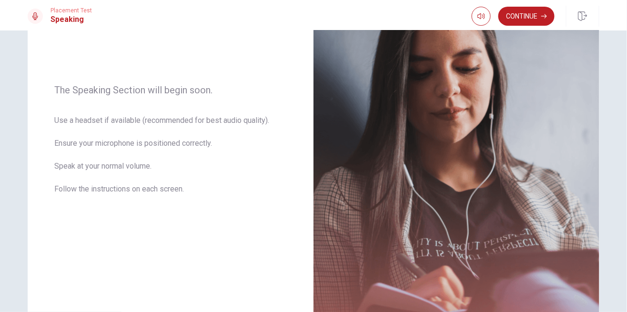
click at [513, 21] on button "Continue" at bounding box center [526, 16] width 56 height 19
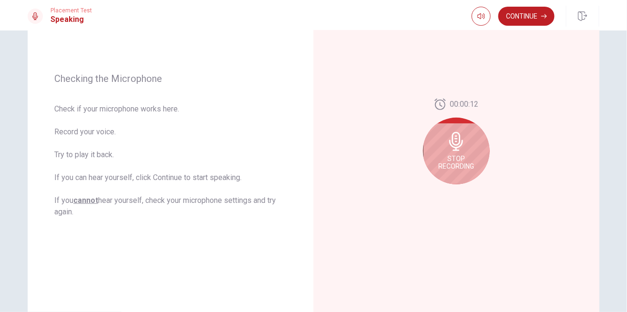
click at [473, 139] on div "Stop Recording" at bounding box center [456, 151] width 67 height 67
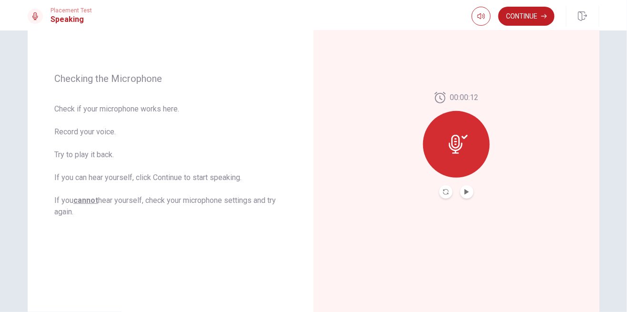
click at [467, 191] on icon "Play Audio" at bounding box center [466, 192] width 4 height 6
click at [469, 186] on button "Pause Audio" at bounding box center [466, 191] width 13 height 13
click at [445, 190] on icon "Record Again" at bounding box center [446, 192] width 6 height 6
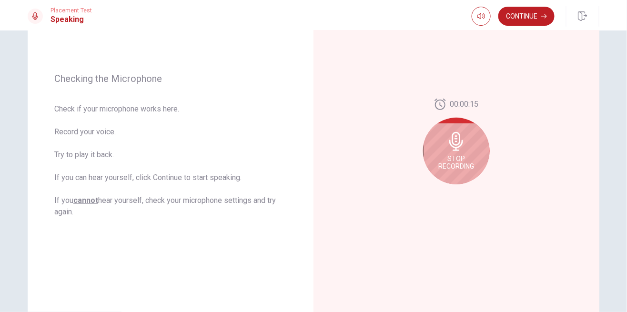
click at [462, 149] on icon at bounding box center [456, 141] width 19 height 19
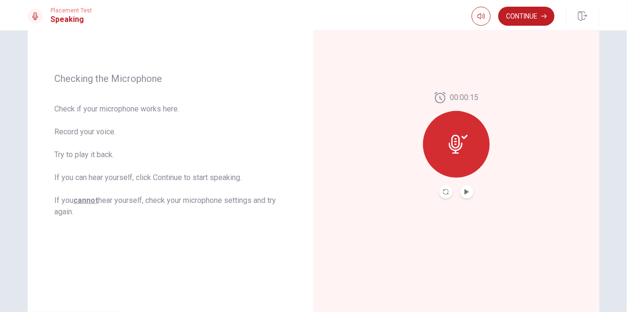
click at [466, 193] on icon "Play Audio" at bounding box center [466, 192] width 4 height 6
click at [449, 193] on button "Record Again" at bounding box center [445, 191] width 13 height 13
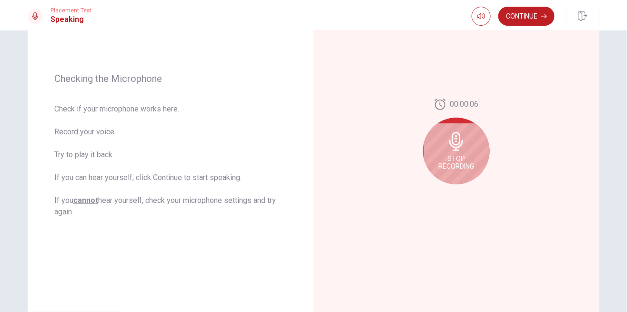
click at [463, 158] on span "Stop Recording" at bounding box center [457, 162] width 36 height 15
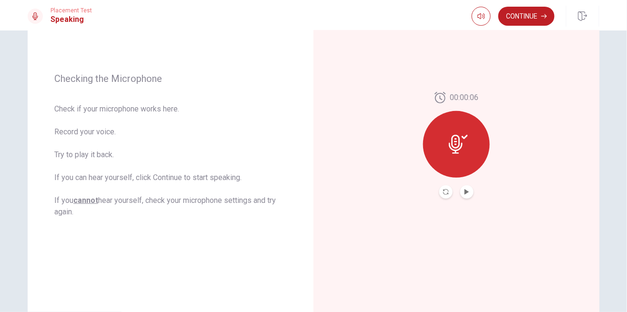
click at [466, 192] on icon "Play Audio" at bounding box center [466, 192] width 4 height 6
click at [464, 192] on button "Pause Audio" at bounding box center [466, 191] width 13 height 13
click at [535, 14] on button "Continue" at bounding box center [526, 16] width 56 height 19
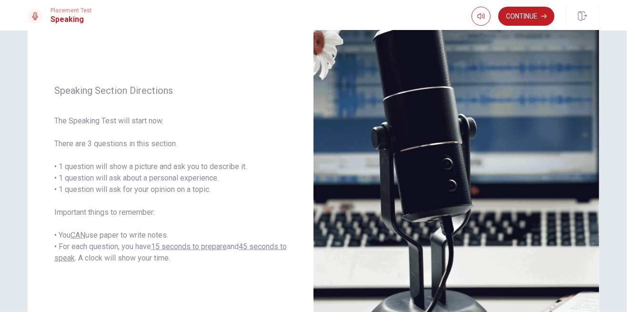
scroll to position [82, 0]
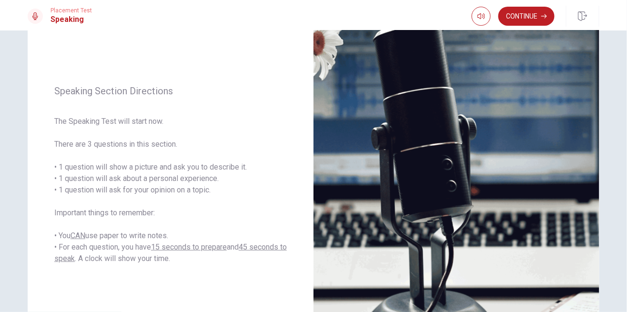
click at [521, 21] on button "Continue" at bounding box center [526, 16] width 56 height 19
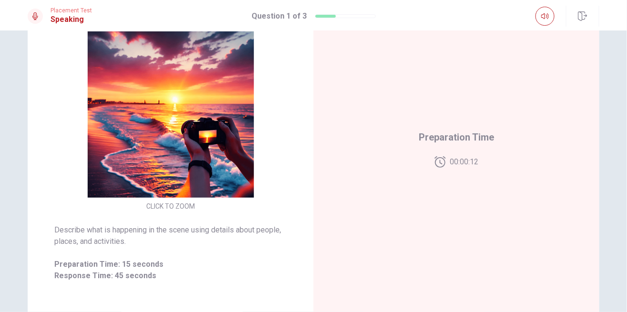
scroll to position [107, 0]
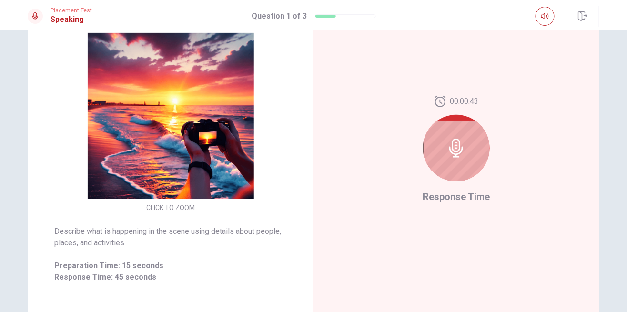
click at [452, 153] on icon at bounding box center [456, 148] width 14 height 19
click at [453, 151] on icon at bounding box center [456, 148] width 19 height 19
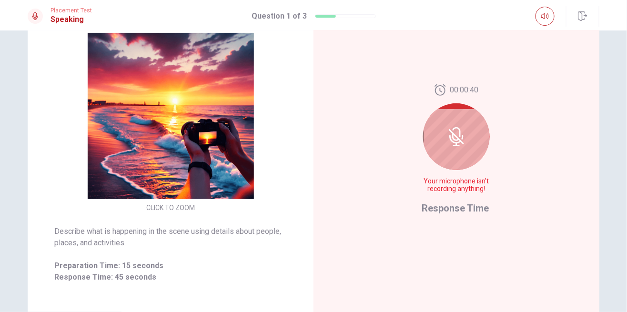
click at [454, 135] on icon at bounding box center [456, 136] width 15 height 15
click at [453, 139] on icon at bounding box center [456, 136] width 19 height 19
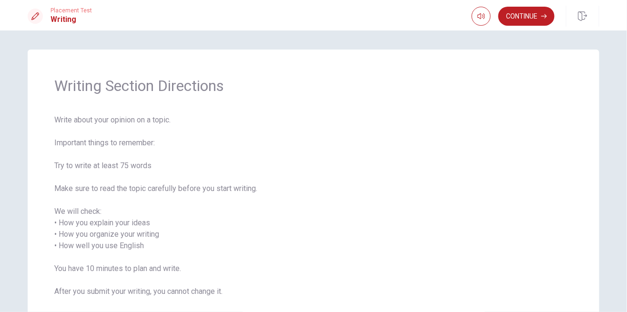
scroll to position [73, 0]
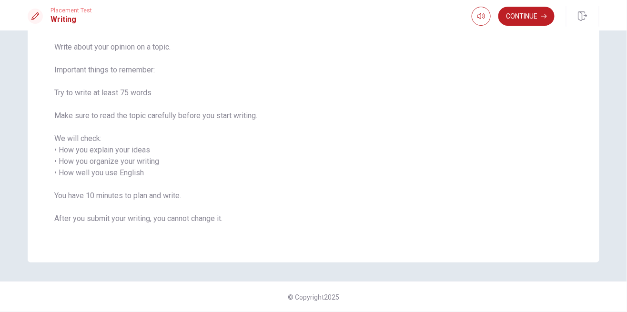
click at [527, 18] on button "Continue" at bounding box center [526, 16] width 56 height 19
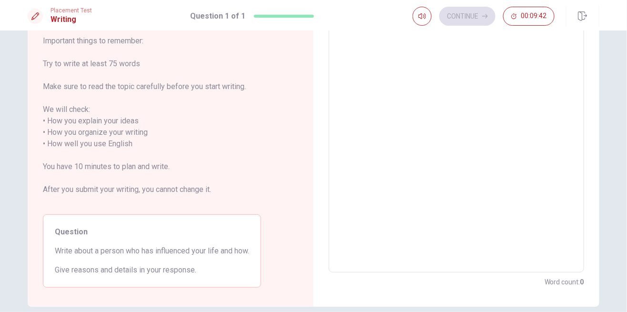
scroll to position [57, 0]
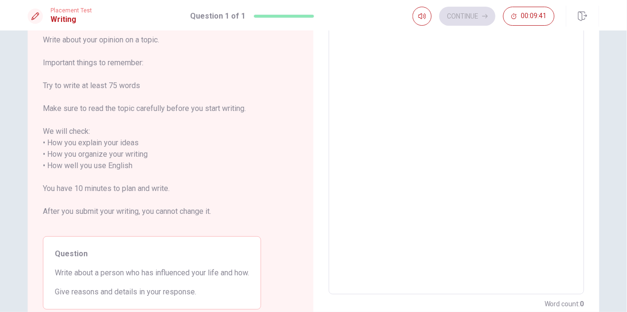
click at [463, 64] on textarea at bounding box center [456, 160] width 242 height 253
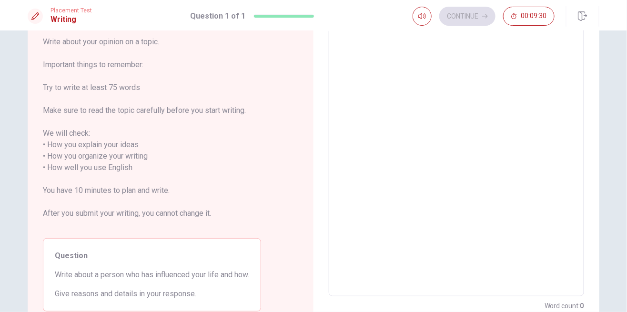
scroll to position [53, 0]
click at [475, 58] on textarea at bounding box center [456, 164] width 242 height 253
type textarea "T"
type textarea "x"
type textarea "Tj"
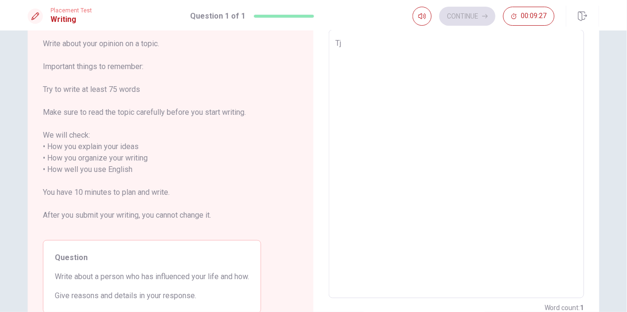
type textarea "x"
type textarea "Tje"
type textarea "x"
type textarea "Tje"
type textarea "x"
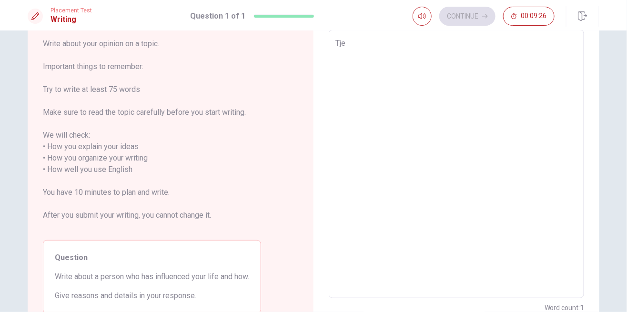
type textarea "Tje"
type textarea "x"
type textarea "Tj"
type textarea "x"
type textarea "T"
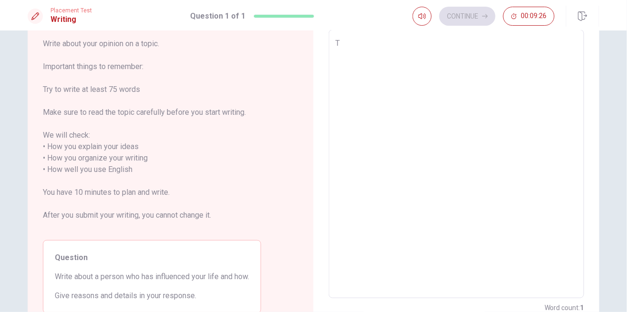
type textarea "x"
type textarea "Th"
type textarea "x"
type textarea "The"
type textarea "x"
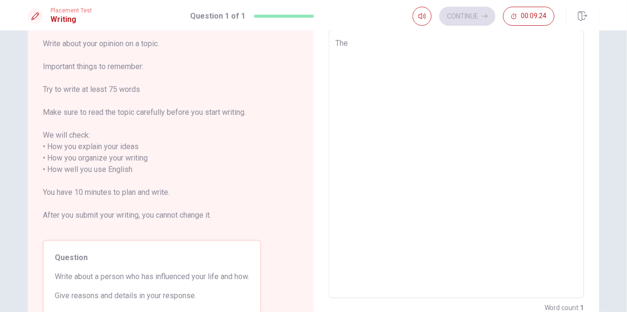
type textarea "The"
type textarea "x"
type textarea "The i"
type textarea "x"
type textarea "The im"
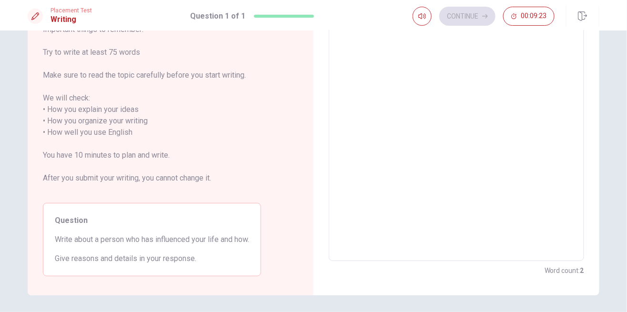
type textarea "x"
type textarea "The im"
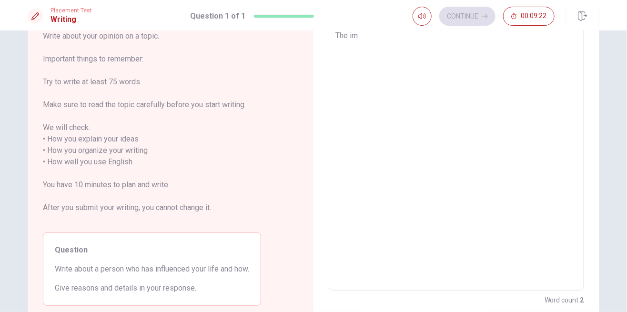
type textarea "x"
type textarea "The im"
type textarea "x"
type textarea "The i"
click at [377, 38] on textarea "The i" at bounding box center [456, 156] width 242 height 253
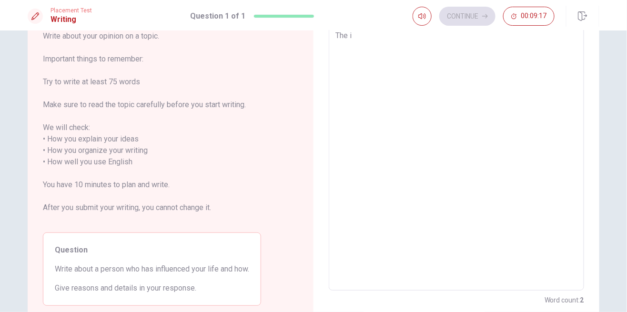
type textarea "x"
type textarea "The in"
type textarea "x"
type textarea "The inf"
type textarea "x"
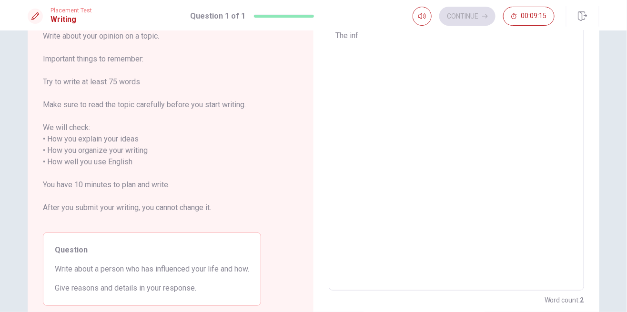
type textarea "The infl"
type textarea "x"
type textarea "The influ"
type textarea "x"
type textarea "The influe"
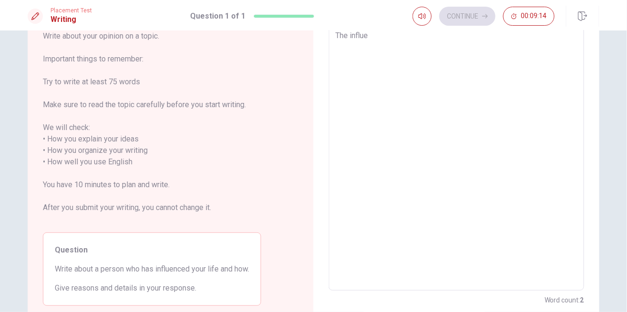
type textarea "x"
type textarea "The influec"
type textarea "x"
type textarea "The influecd"
type textarea "x"
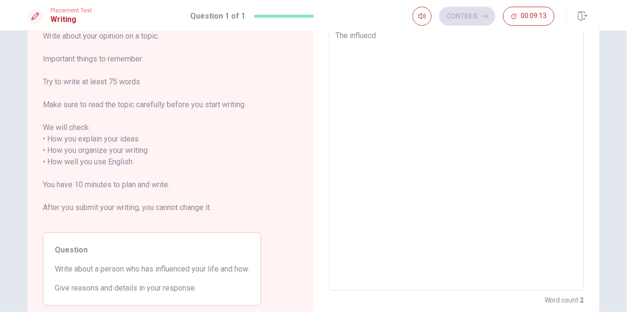
type textarea "The influecd"
type textarea "x"
type textarea "The influecd"
type textarea "x"
type textarea "The influec"
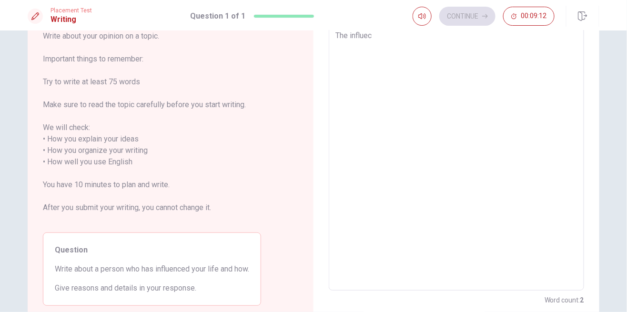
type textarea "x"
type textarea "The influece"
type textarea "x"
type textarea "The influeced"
type textarea "x"
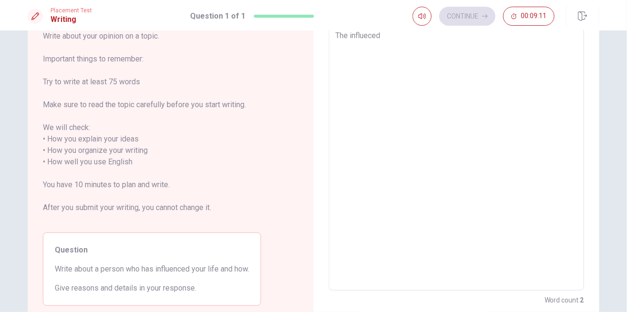
type textarea "The influeced"
click at [369, 38] on textarea "The influeced" at bounding box center [456, 156] width 242 height 253
type textarea "x"
type textarea "The influenced"
click at [400, 35] on textarea "The influenced" at bounding box center [456, 156] width 242 height 253
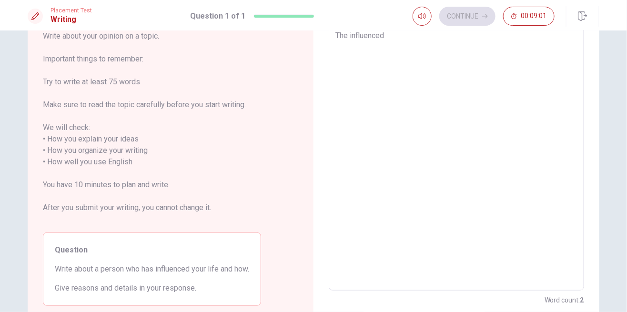
type textarea "x"
type textarea "The influenced i"
type textarea "x"
type textarea "The influenced in"
type textarea "x"
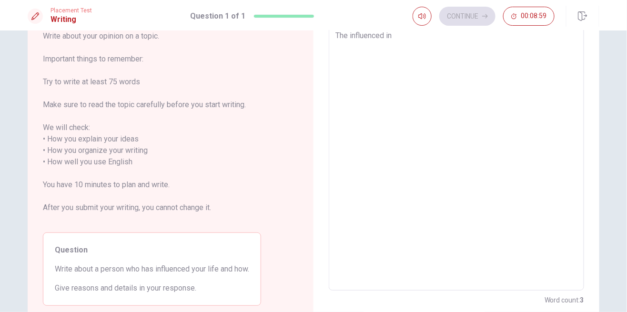
type textarea "The influenced in"
type textarea "x"
type textarea "The influenced in m"
type textarea "x"
type textarea "The influenced in my"
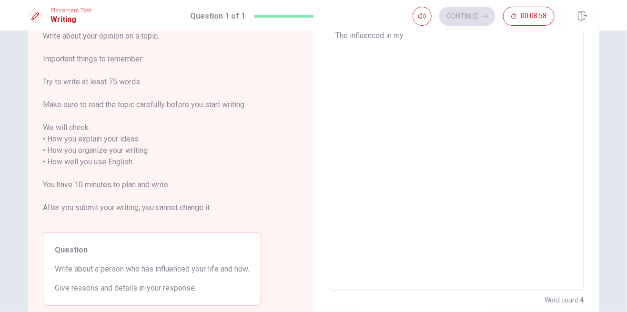
type textarea "x"
type textarea "The influenced in my"
type textarea "x"
type textarea "The influenced in my l"
type textarea "x"
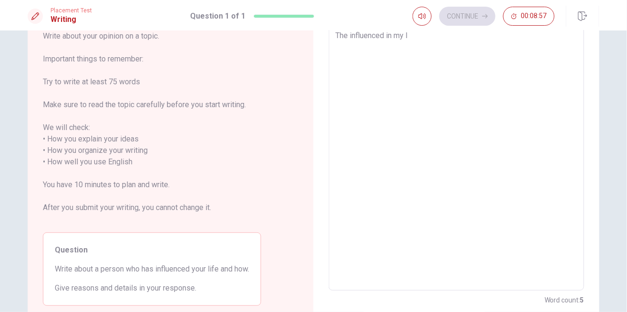
type textarea "The influenced in my li"
type textarea "x"
type textarea "The influenced in my lif"
type textarea "x"
type textarea "The influenced in my life"
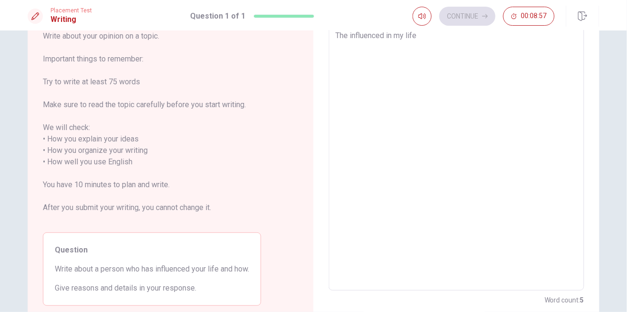
type textarea "x"
type textarea "The influenced in my life"
type textarea "x"
type textarea "The influenced in my life i"
type textarea "x"
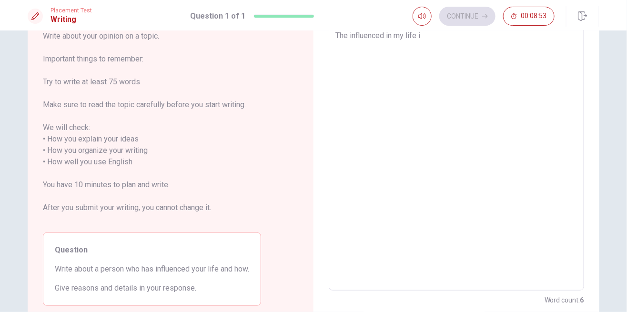
type textarea "The influenced in my life is"
type textarea "x"
type textarea "The influenced in my life is"
type textarea "x"
type textarea "The influenced in my life is m"
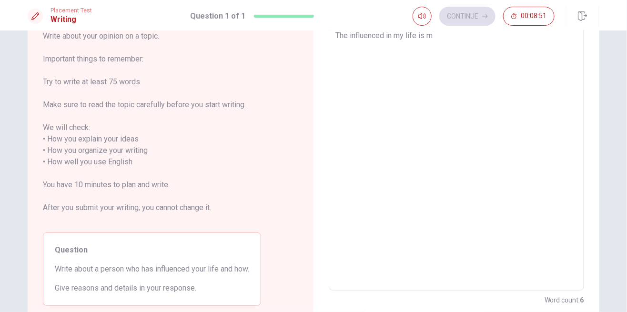
type textarea "x"
type textarea "The influenced in my life is my"
type textarea "x"
type textarea "The influenced in my life is my"
type textarea "x"
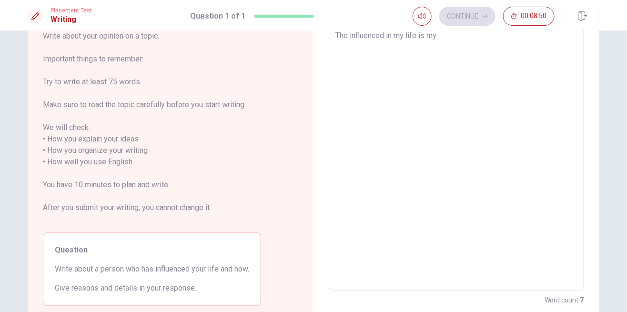
type textarea "The influenced in my life is my m"
type textarea "x"
type textarea "The influenced in my life is my mo"
type textarea "x"
type textarea "The influenced in my life is my mom"
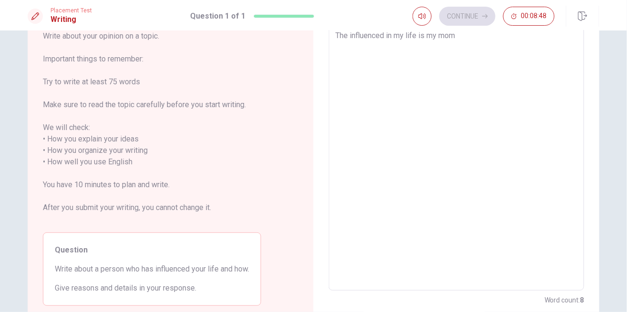
type textarea "x"
type textarea "The influenced in my life is my mom"
type textarea "x"
type textarea "The influenced in my life is my mom b"
type textarea "x"
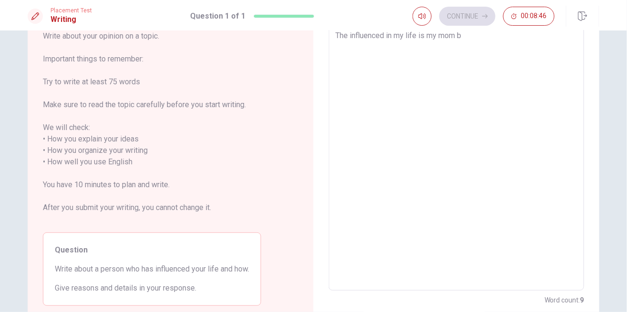
type textarea "The influenced in my life is my mom be"
type textarea "x"
type textarea "The influenced in my life is my mom bec"
type textarea "x"
type textarea "The influenced in my life is my mom beca"
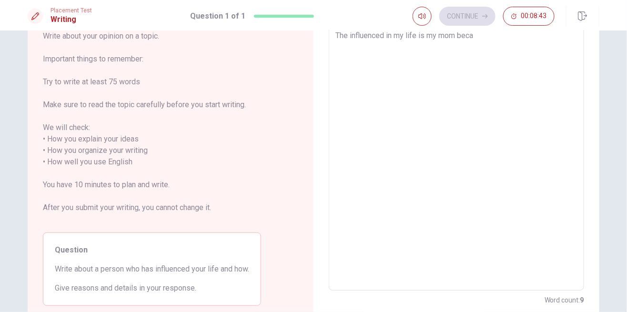
type textarea "x"
type textarea "The influenced in my life is my mom becau"
type textarea "x"
type textarea "The influenced in my life is my mom becaus"
type textarea "x"
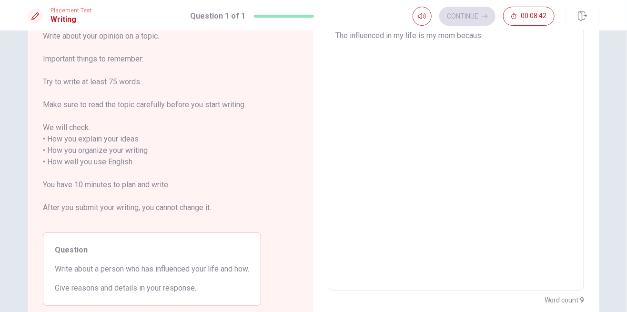
type textarea "The influenced in my life is my mom because"
type textarea "x"
type textarea "The influenced in my life is my mom because"
type textarea "x"
type textarea "The influenced in my life is my mom because S"
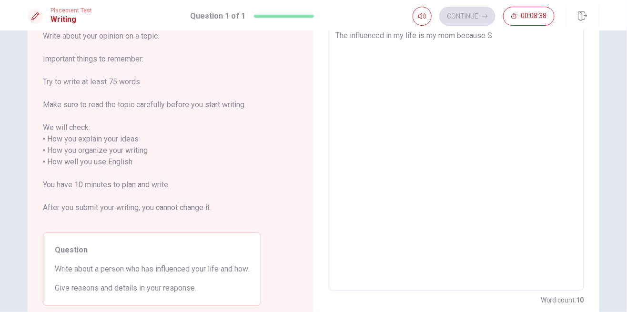
type textarea "x"
type textarea "The influenced in my life is my mom because Sh"
type textarea "x"
type textarea "The influenced in my life is my mom because She"
type textarea "x"
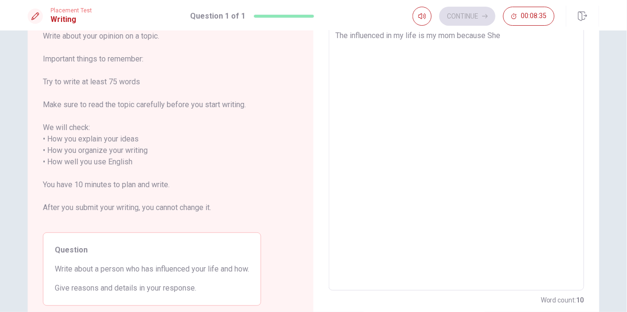
type textarea "The influenced in my life is my mom because She"
type textarea "x"
type textarea "The influenced in my life is my mom because She i"
type textarea "x"
type textarea "The influenced in my life is my mom because She is"
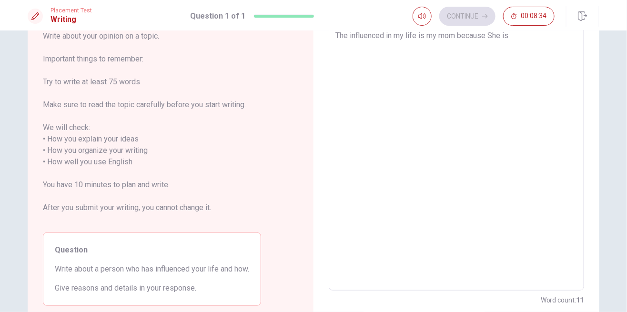
type textarea "x"
type textarea "The influenced in my life is my mom because She is"
type textarea "x"
type textarea "The influenced in my life is my mom because She is t"
type textarea "x"
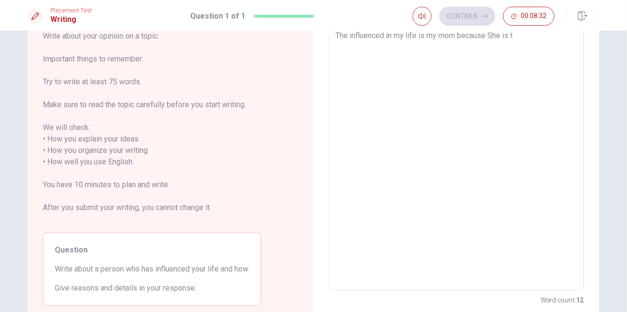
type textarea "The influenced in my life is my mom because She is th"
type textarea "x"
type textarea "The influenced in my life is my mom because She is the"
type textarea "x"
type textarea "The influenced in my life is my mom because She is the"
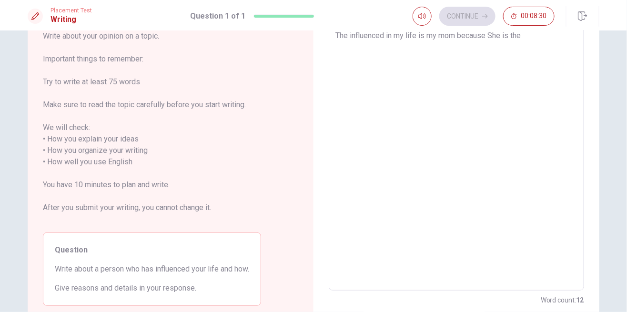
type textarea "x"
type textarea "The influenced in my life is my mom because She is the b"
type textarea "x"
type textarea "The influenced in my life is my mom because She is the be"
type textarea "x"
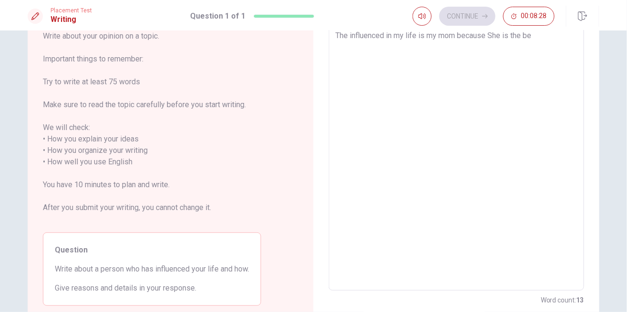
type textarea "The influenced in my life is my mom because She is the bet"
type textarea "x"
type textarea "The influenced in my life is my mom because She is the bett"
type textarea "x"
type textarea "The influenced in my life is my mom because She is the [PERSON_NAME]"
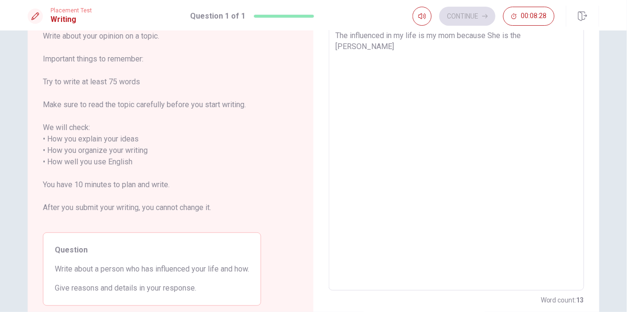
type textarea "x"
type textarea "The influenced in my life is my mom because She is the better"
type textarea "x"
type textarea "The influenced in my life is my mom because She is the better"
type textarea "x"
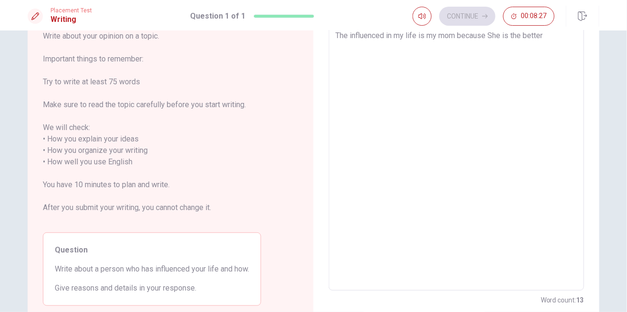
type textarea "The influenced in my life is my mom because She is the better w"
type textarea "x"
type textarea "The influenced in my life is my mom because She is the better wo"
type textarea "x"
type textarea "The influenced in my life is my mom because She is the better wom"
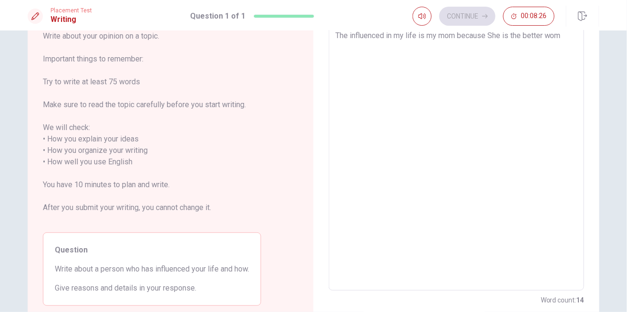
type textarea "x"
type textarea "The influenced in my life is my mom because She is the better womn"
type textarea "x"
type textarea "The influenced in my life is my mom because She is the better wom"
type textarea "x"
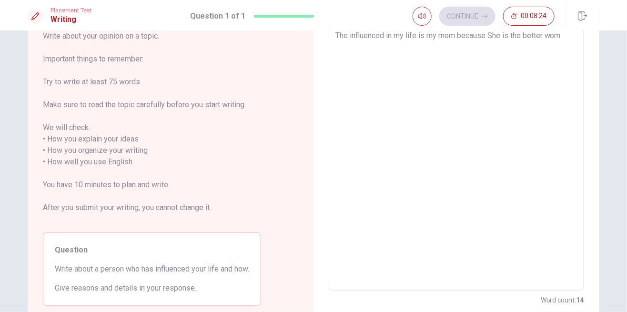
type textarea "The influenced in my life is my mom because She is the better woma"
type textarea "x"
type textarea "The influenced in my life is my mom because She is the better woman"
type textarea "x"
type textarea "The influenced in my life is my mom because She is the better woman"
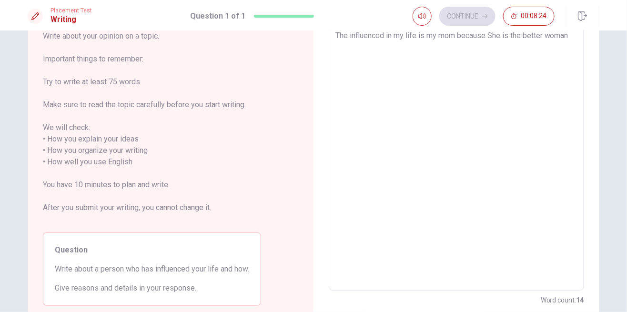
type textarea "x"
type textarea "The influenced in my life is my mom because She is the better woman e"
type textarea "x"
type textarea "The influenced in my life is my mom because She is the better woman ex"
type textarea "x"
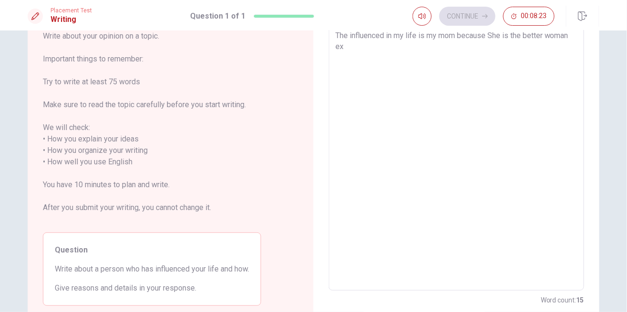
type textarea "The influenced in my life is my mom because She is the better woman exi"
type textarea "x"
type textarea "The influenced in my life is my mom because She is the better woman exit"
type textarea "x"
type textarea "The influenced in my life is my mom because She is the better woman exit"
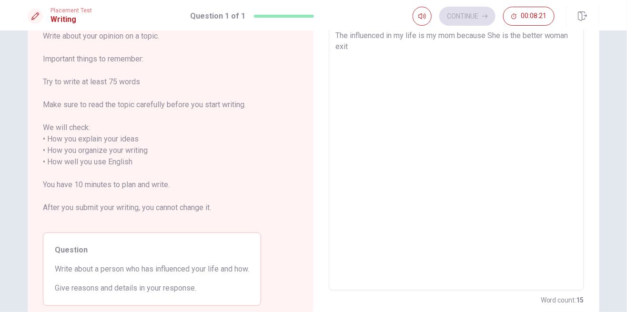
type textarea "x"
type textarea "The influenced in my life is my mom because She is the better woman exit i"
type textarea "x"
type textarea "The influenced in my life is my mom because She is the better woman exit in"
type textarea "x"
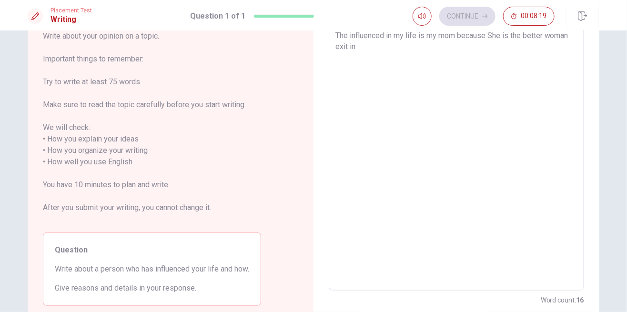
type textarea "The influenced in my life is my mom because She is the better woman exit in"
type textarea "x"
type textarea "The influenced in my life is my mom because She is the better woman exit in t"
type textarea "x"
type textarea "The influenced in my life is my mom because She is the better woman exit in th"
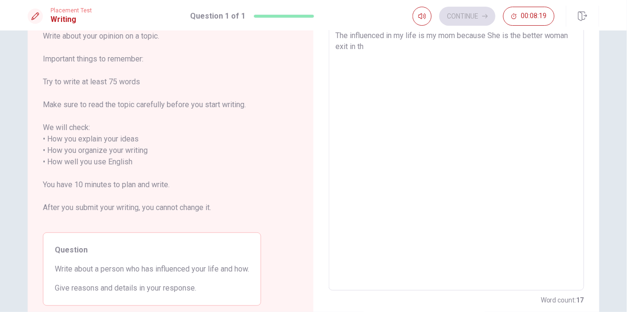
type textarea "x"
type textarea "The influenced in my life is my mom because She is the better woman exit in the"
type textarea "x"
type textarea "The influenced in my life is my mom because She is the better woman exit in the"
type textarea "x"
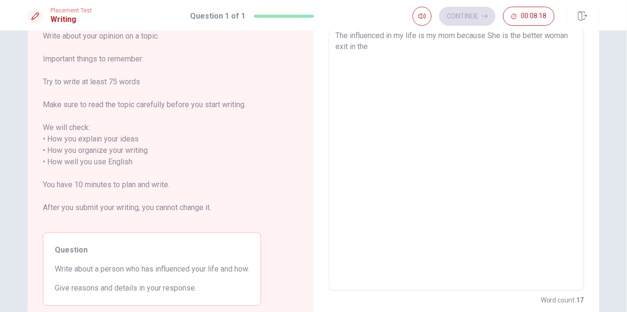
type textarea "The influenced in my life is my mom because She is the better woman exit in the…"
type textarea "x"
type textarea "The influenced in my life is my mom because She is the better woman exit in the…"
type textarea "x"
type textarea "The influenced in my life is my mom because She is the better woman exit in the…"
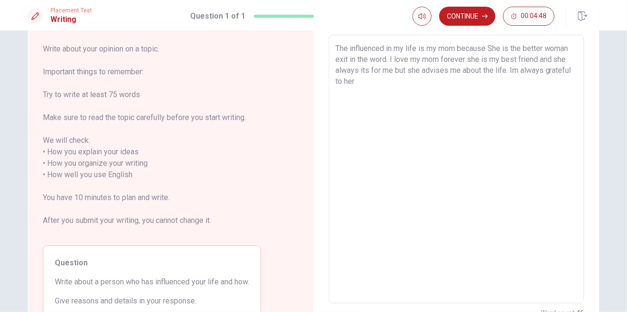
scroll to position [38, 0]
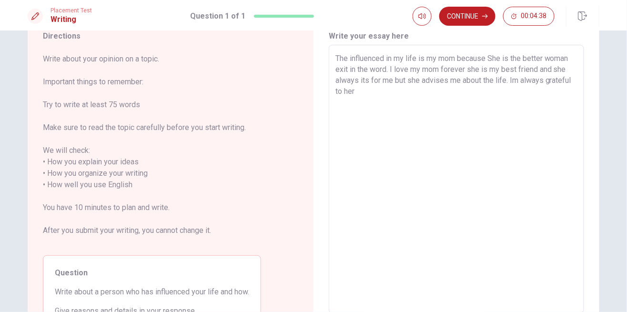
click at [498, 94] on textarea "The influenced in my life is my mom because She is the better woman exit in the…" at bounding box center [456, 179] width 242 height 253
click at [377, 91] on textarea "The influenced in my life is my mom because She is the better woman exit in the…" at bounding box center [456, 179] width 242 height 253
click at [382, 94] on textarea "The influenced in my life is my mom because She is the better woman exit in the…" at bounding box center [456, 179] width 242 height 253
click at [382, 93] on textarea "The influenced in my life is my mom because She is the better woman exit in the…" at bounding box center [456, 179] width 242 height 253
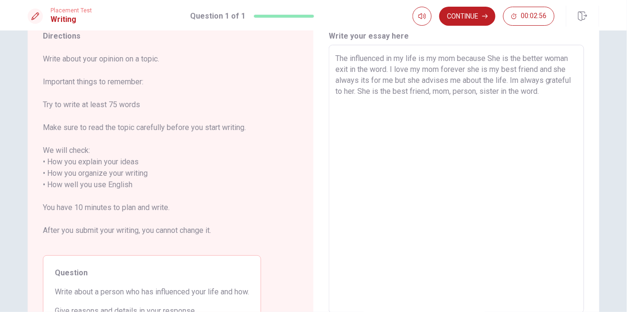
click at [501, 91] on textarea "The influenced in my life is my mom because She is the better woman exit in the…" at bounding box center [456, 179] width 242 height 253
click at [572, 91] on textarea "The influenced in my life is my mom because She is the better woman exit in the…" at bounding box center [456, 179] width 242 height 253
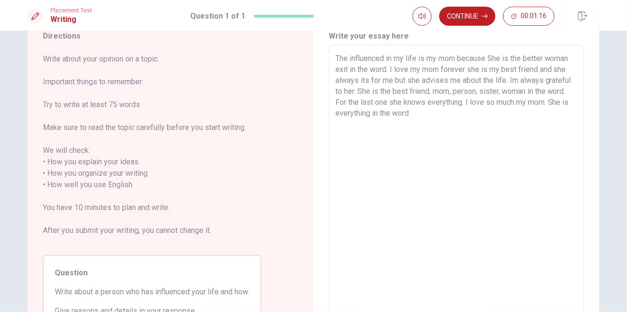
click at [428, 114] on textarea "The influenced in my life is my mom because She is the better woman exit in the…" at bounding box center [456, 179] width 242 height 253
click at [486, 12] on button "Continue" at bounding box center [467, 16] width 56 height 19
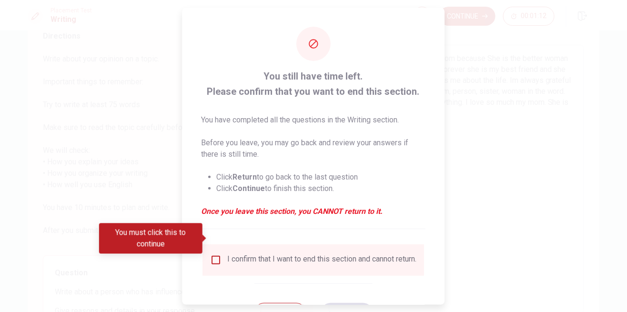
click at [243, 254] on div "I confirm that I want to end this section and cannot return." at bounding box center [322, 259] width 189 height 11
click at [221, 254] on div "I confirm that I want to end this section and cannot return." at bounding box center [314, 259] width 206 height 11
click at [220, 254] on div "I confirm that I want to end this section and cannot return." at bounding box center [314, 259] width 206 height 11
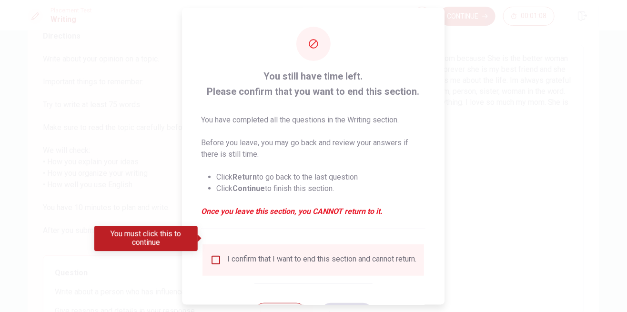
click at [216, 254] on input "You must click this to continue" at bounding box center [216, 259] width 11 height 11
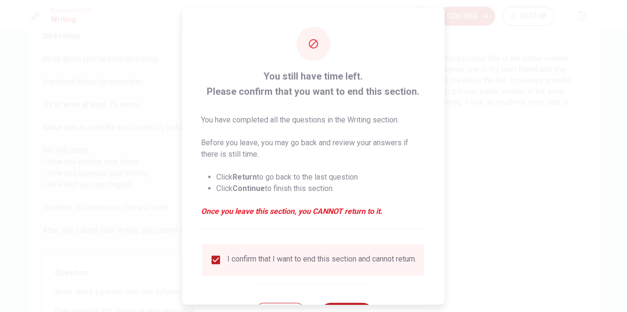
click at [347, 303] on button "Continue" at bounding box center [346, 312] width 51 height 19
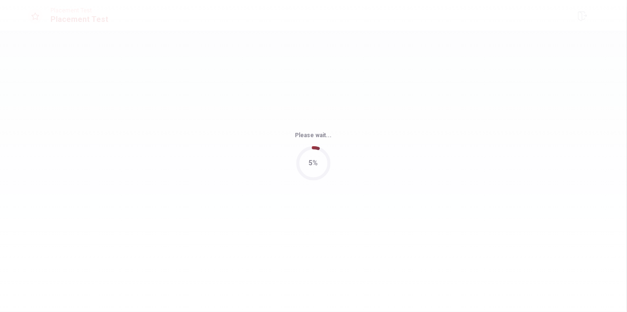
scroll to position [0, 0]
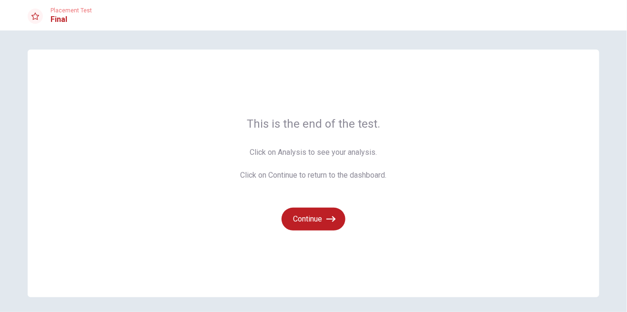
click at [326, 221] on button "Continue" at bounding box center [314, 219] width 64 height 23
